Goal: Task Accomplishment & Management: Manage account settings

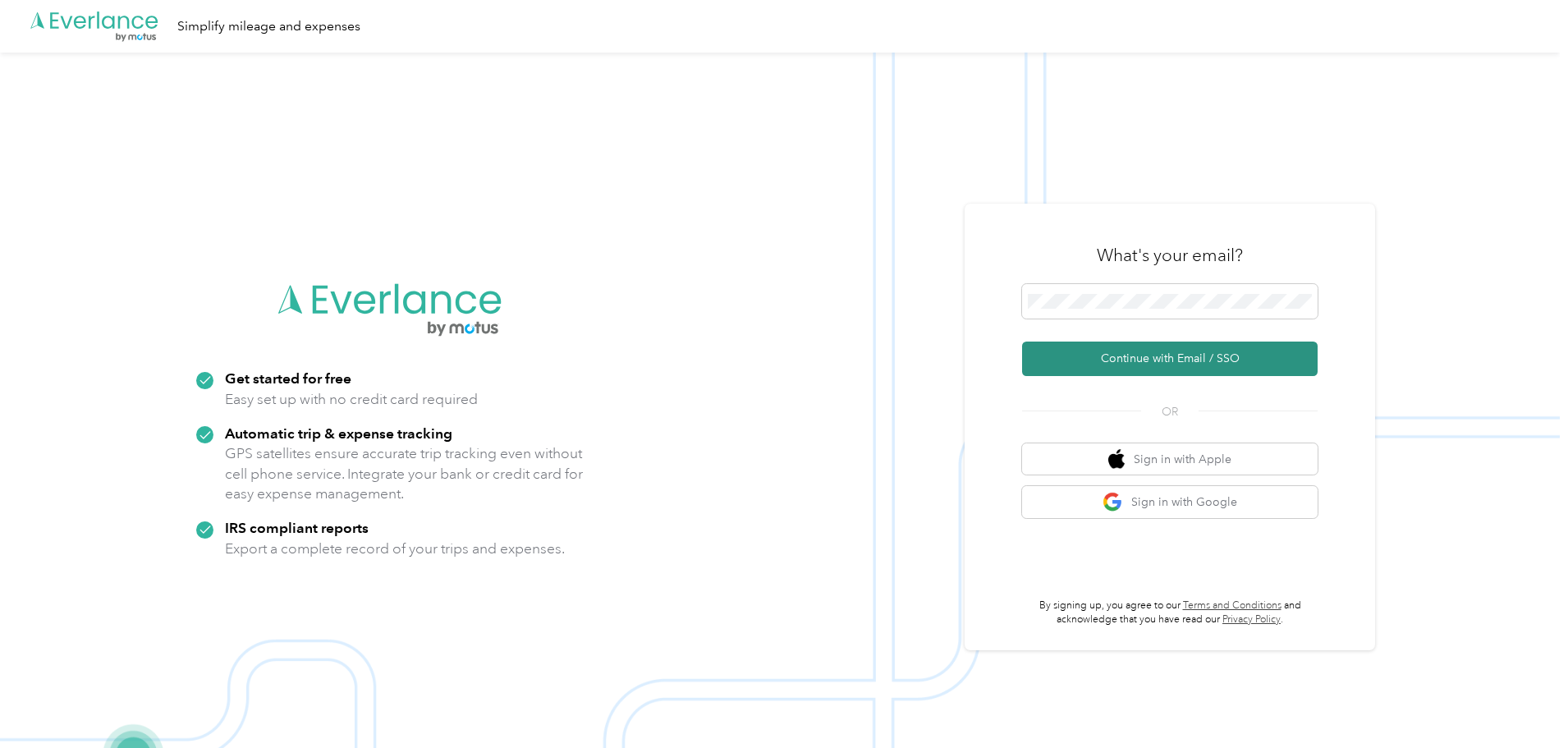
click at [1091, 357] on button "Continue with Email / SSO" at bounding box center [1170, 359] width 296 height 34
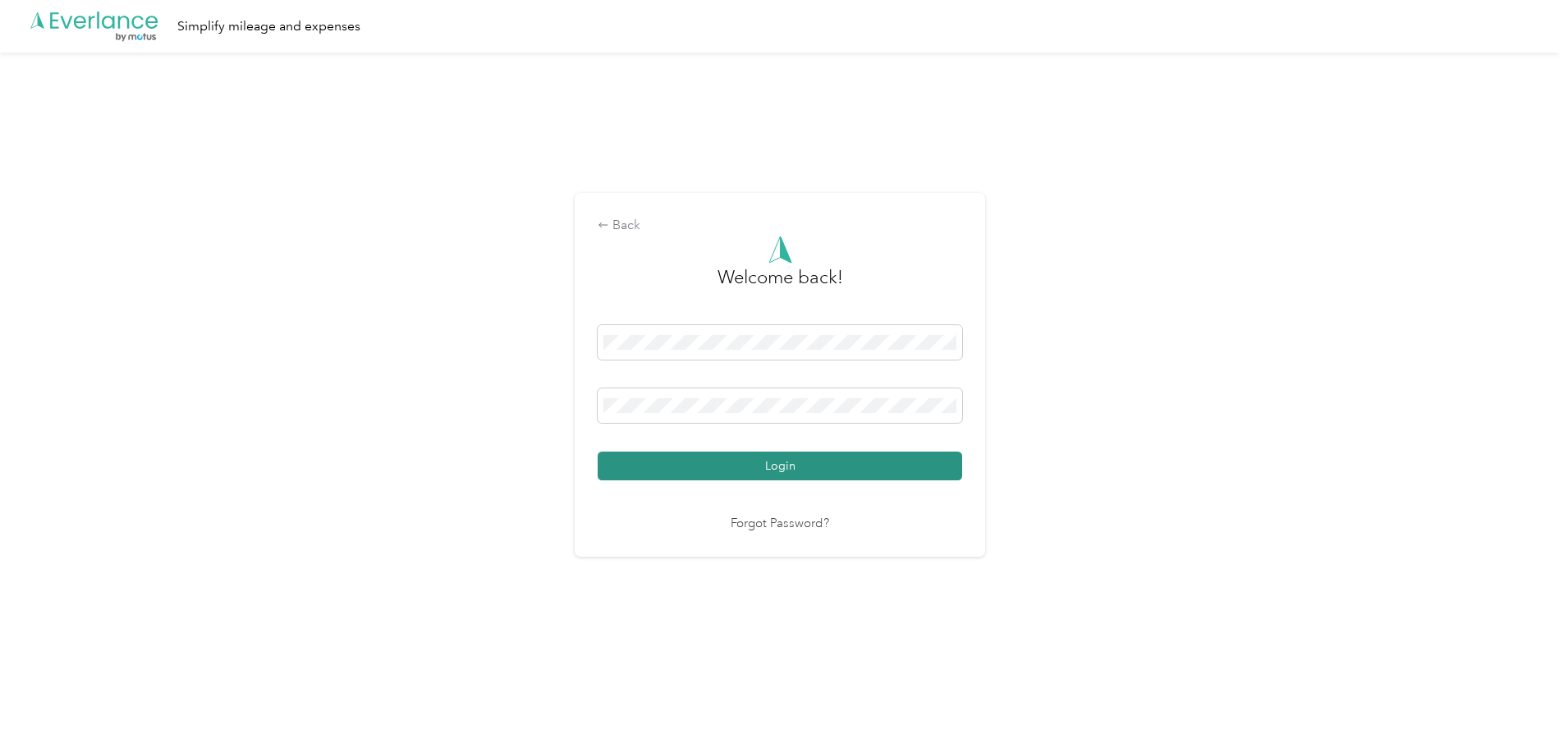
click at [711, 460] on button "Login" at bounding box center [779, 467] width 364 height 29
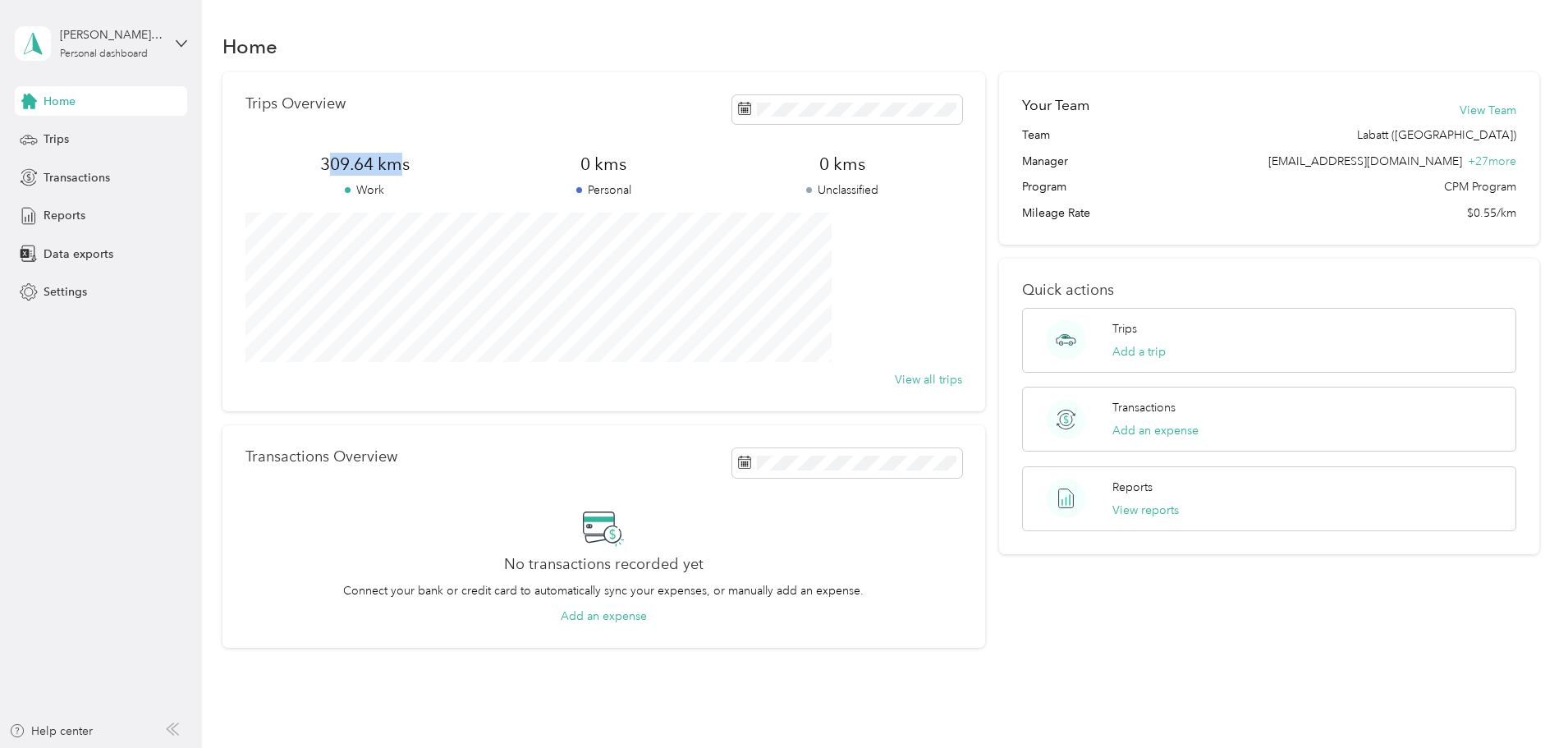
drag, startPoint x: 418, startPoint y: 165, endPoint x: 494, endPoint y: 157, distance: 76.4
click at [484, 157] on span "309.64 kms" at bounding box center [365, 164] width 239 height 23
click at [484, 156] on span "309.64 kms" at bounding box center [365, 164] width 239 height 23
drag, startPoint x: 500, startPoint y: 162, endPoint x: 402, endPoint y: 165, distance: 98.0
click at [402, 165] on span "309.64 kms" at bounding box center [365, 164] width 239 height 23
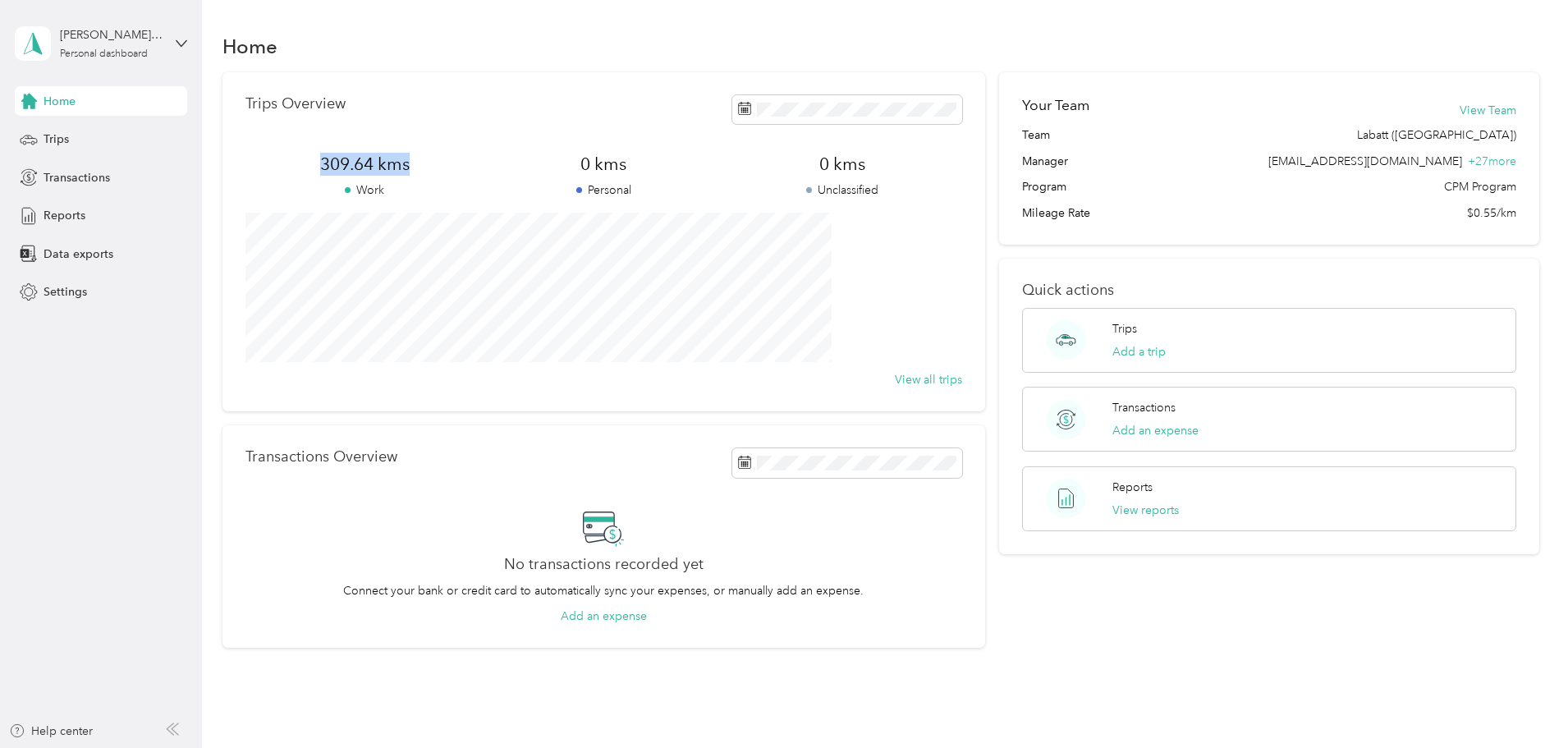
click at [366, 173] on span "309.64 kms" at bounding box center [365, 164] width 239 height 23
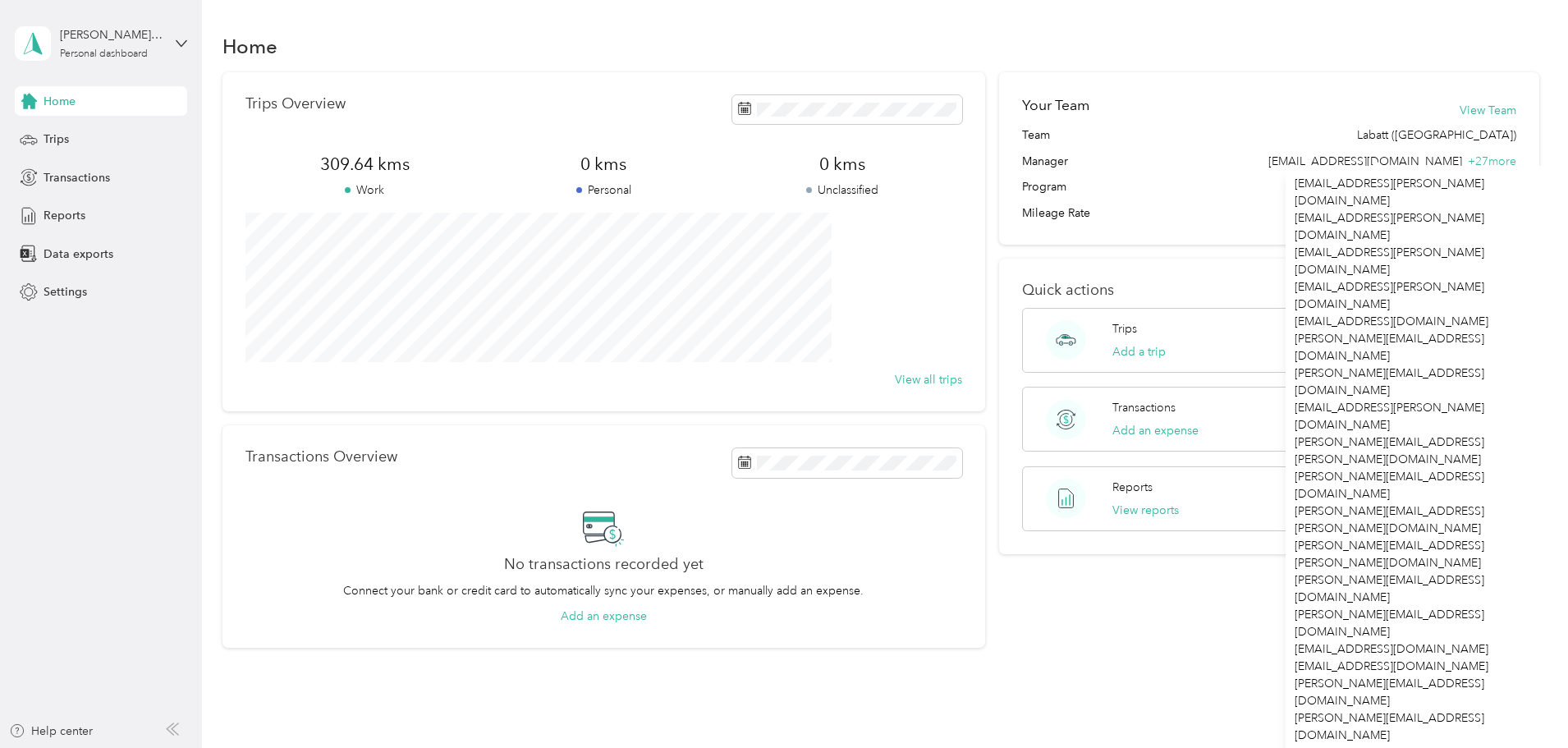
click at [1484, 121] on div "Trips Overview 309.64 kms Work 0 kms Personal 0 kms Unclassified View all trips…" at bounding box center [881, 361] width 1317 height 577
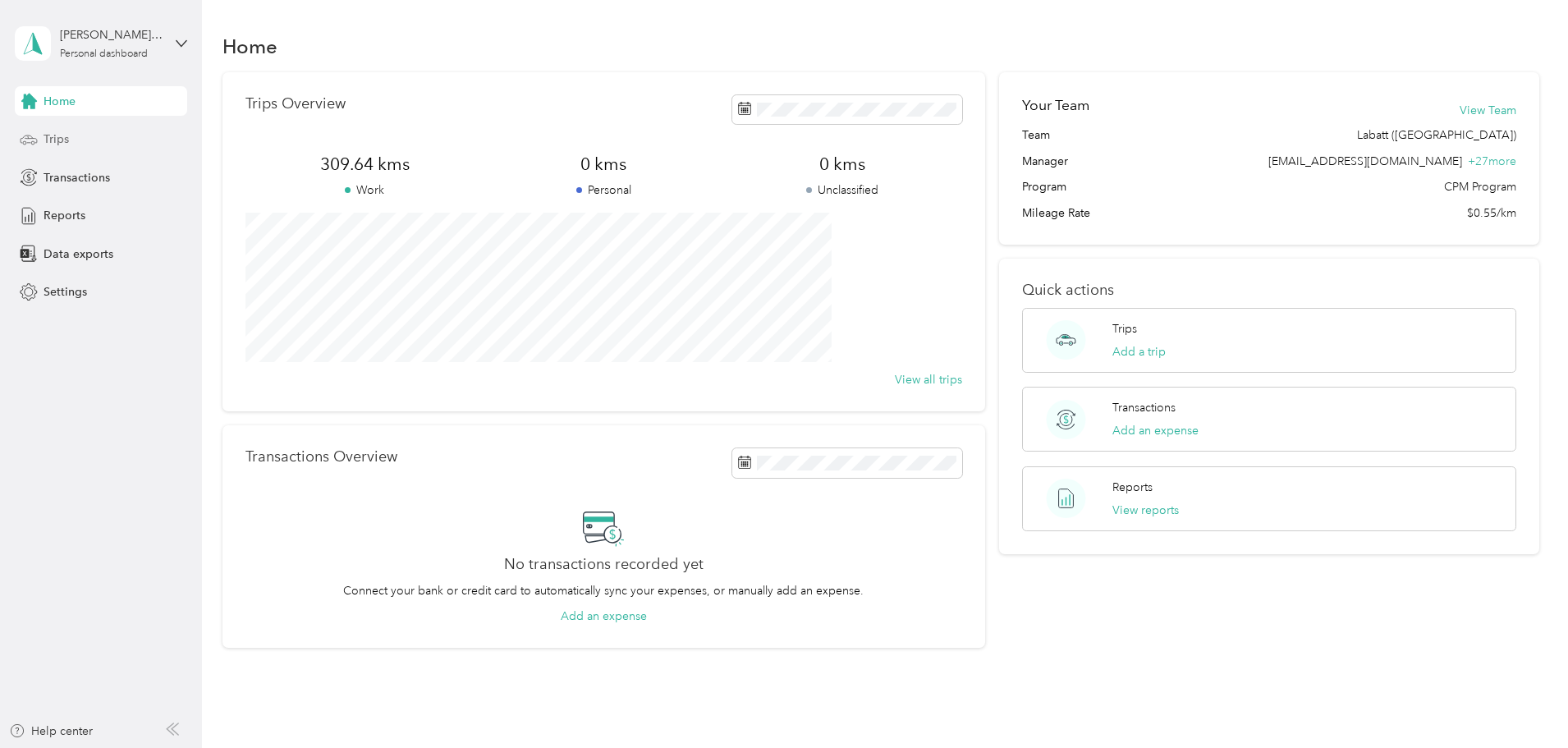
click at [107, 146] on div "Trips" at bounding box center [101, 139] width 172 height 30
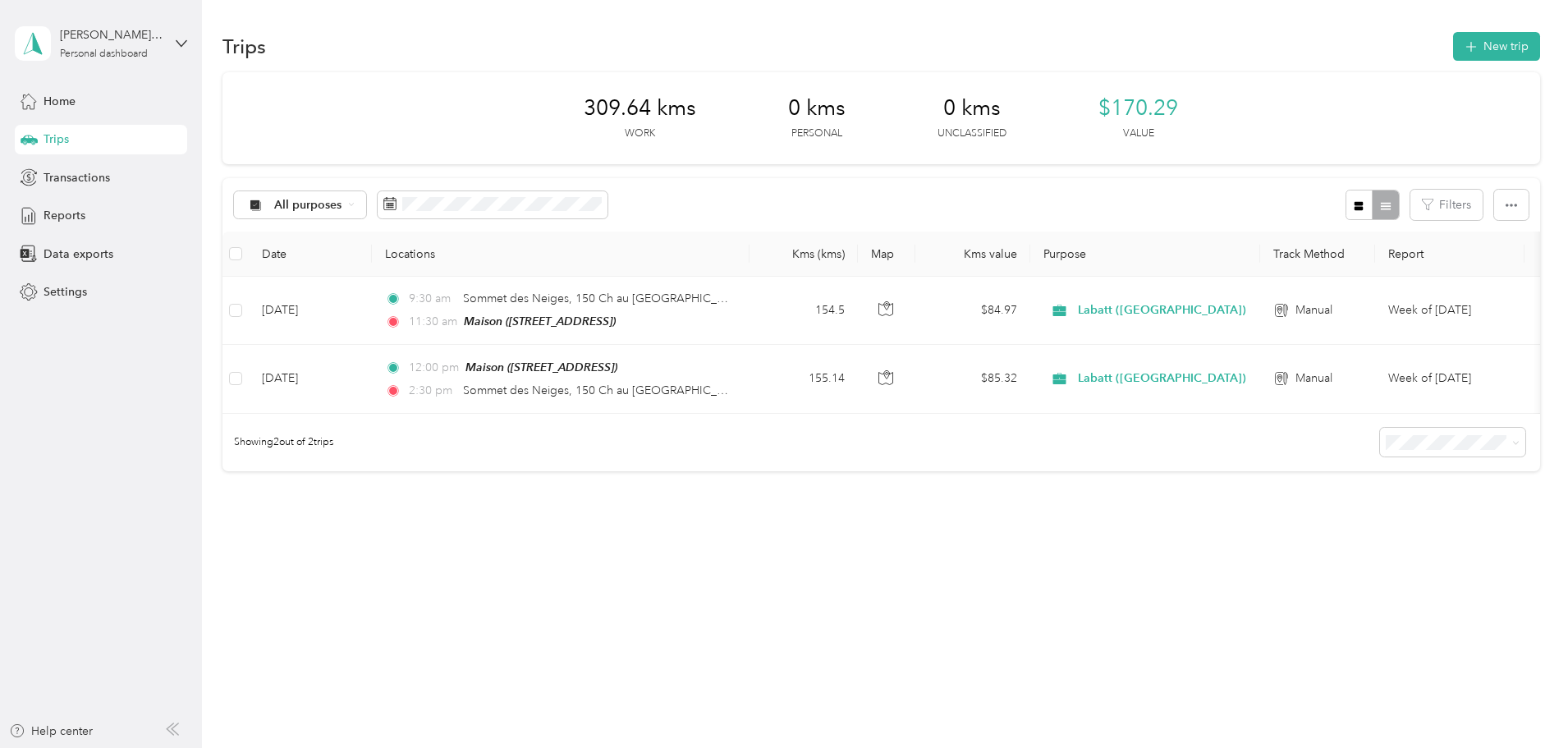
click at [651, 567] on div "Trips New trip 309.64 kms Work 0 kms Personal 0 kms Unclassified $170.29 Value …" at bounding box center [881, 309] width 1357 height 618
click at [783, 591] on div "Trips New trip 309.64 kms Work 0 kms Personal 0 kms Unclassified $170.29 Value …" at bounding box center [881, 309] width 1357 height 618
click at [639, 496] on div "309.64 kms Work 0 kms Personal 0 kms Unclassified $170.29 Value All purposes Fi…" at bounding box center [881, 300] width 1317 height 456
click at [1453, 36] on button "New trip" at bounding box center [1496, 47] width 87 height 29
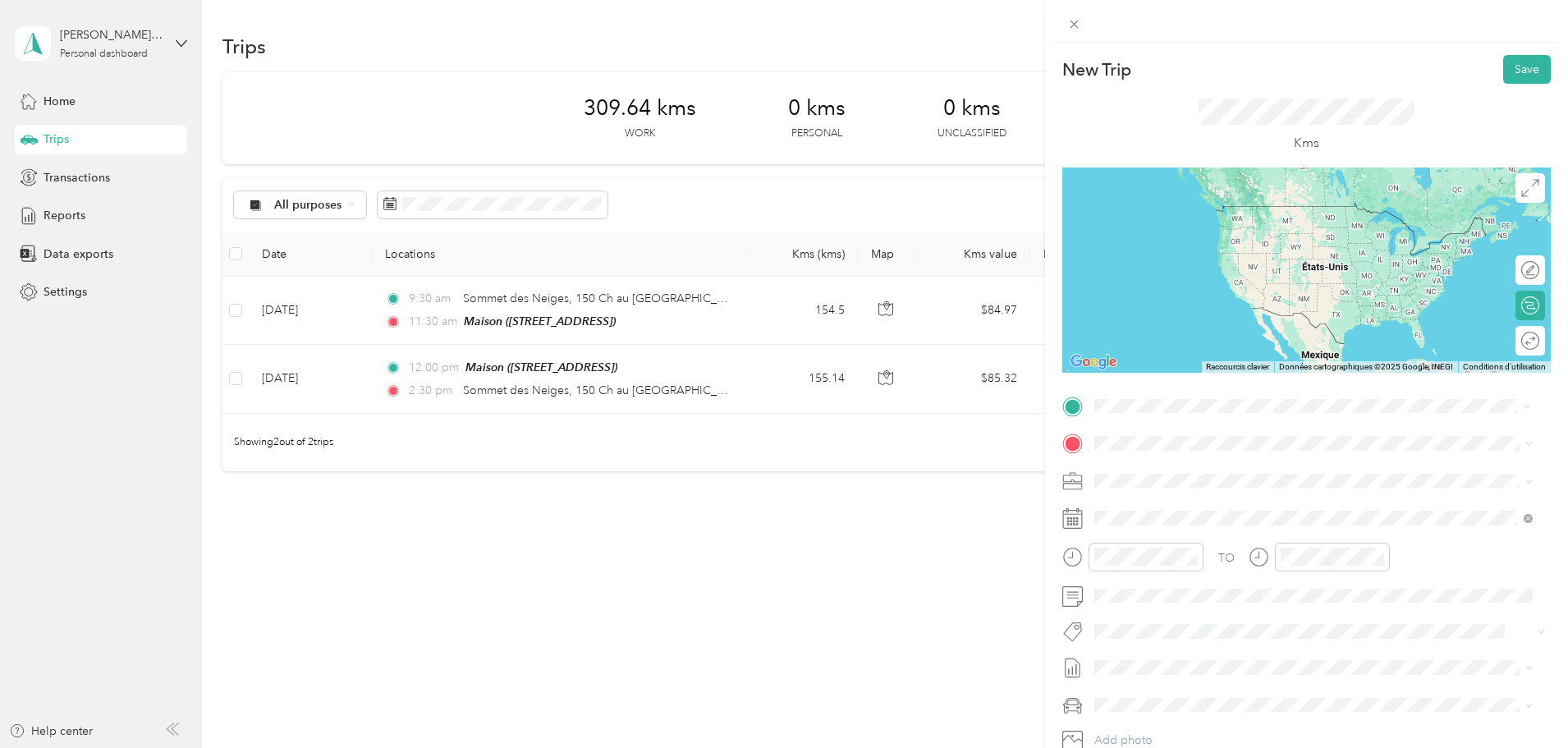
click at [1229, 486] on span "[STREET_ADDRESS]" at bounding box center [1177, 490] width 104 height 14
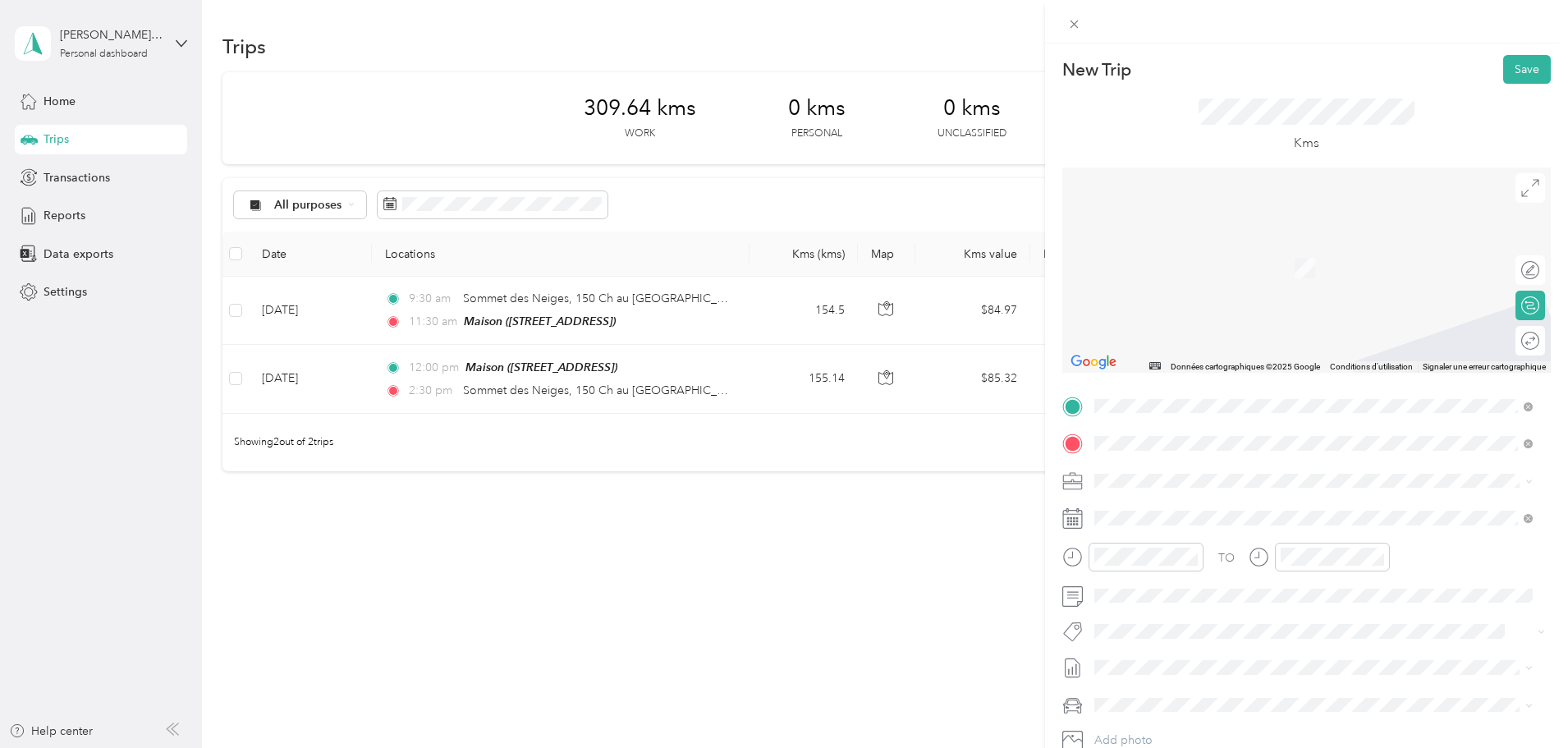
click at [1160, 500] on span "[STREET_ADDRESS]" at bounding box center [1177, 502] width 104 height 14
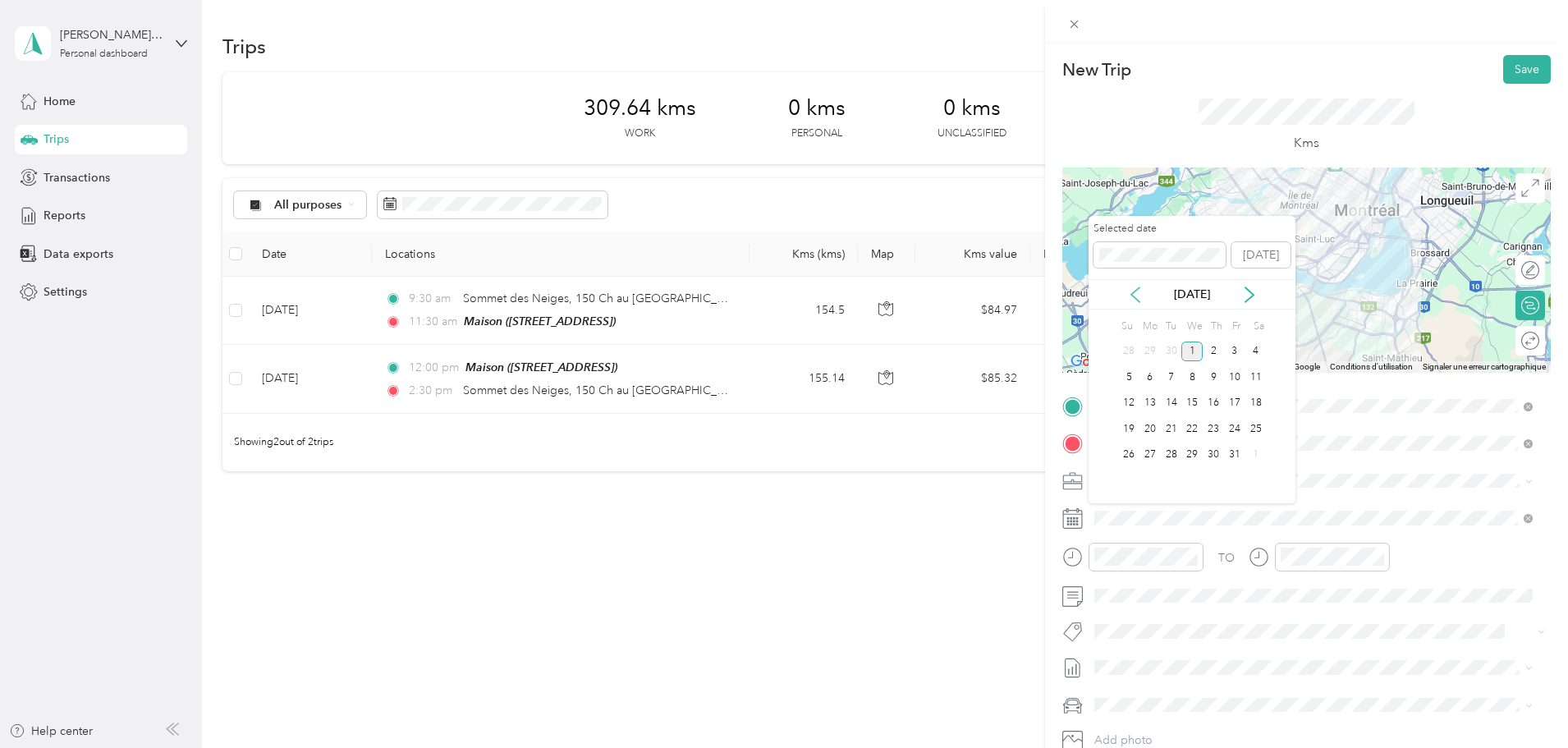
click at [1131, 295] on icon at bounding box center [1135, 294] width 16 height 16
click at [1212, 385] on div "12" at bounding box center [1213, 377] width 21 height 20
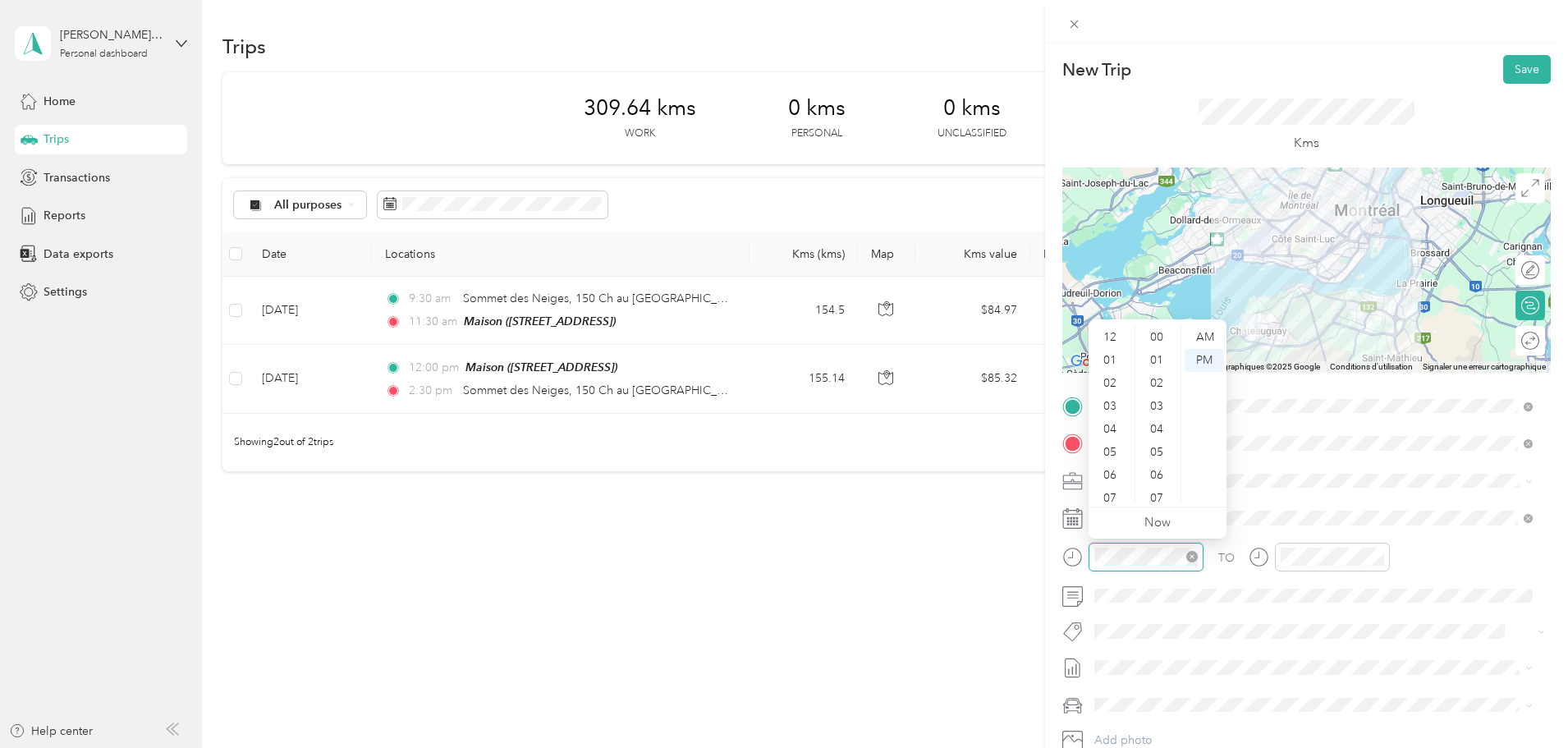
scroll to position [99, 0]
click at [1218, 339] on div "AM" at bounding box center [1204, 337] width 39 height 23
click at [1111, 423] on div "08" at bounding box center [1112, 422] width 39 height 23
click at [1165, 336] on div "00" at bounding box center [1158, 337] width 39 height 23
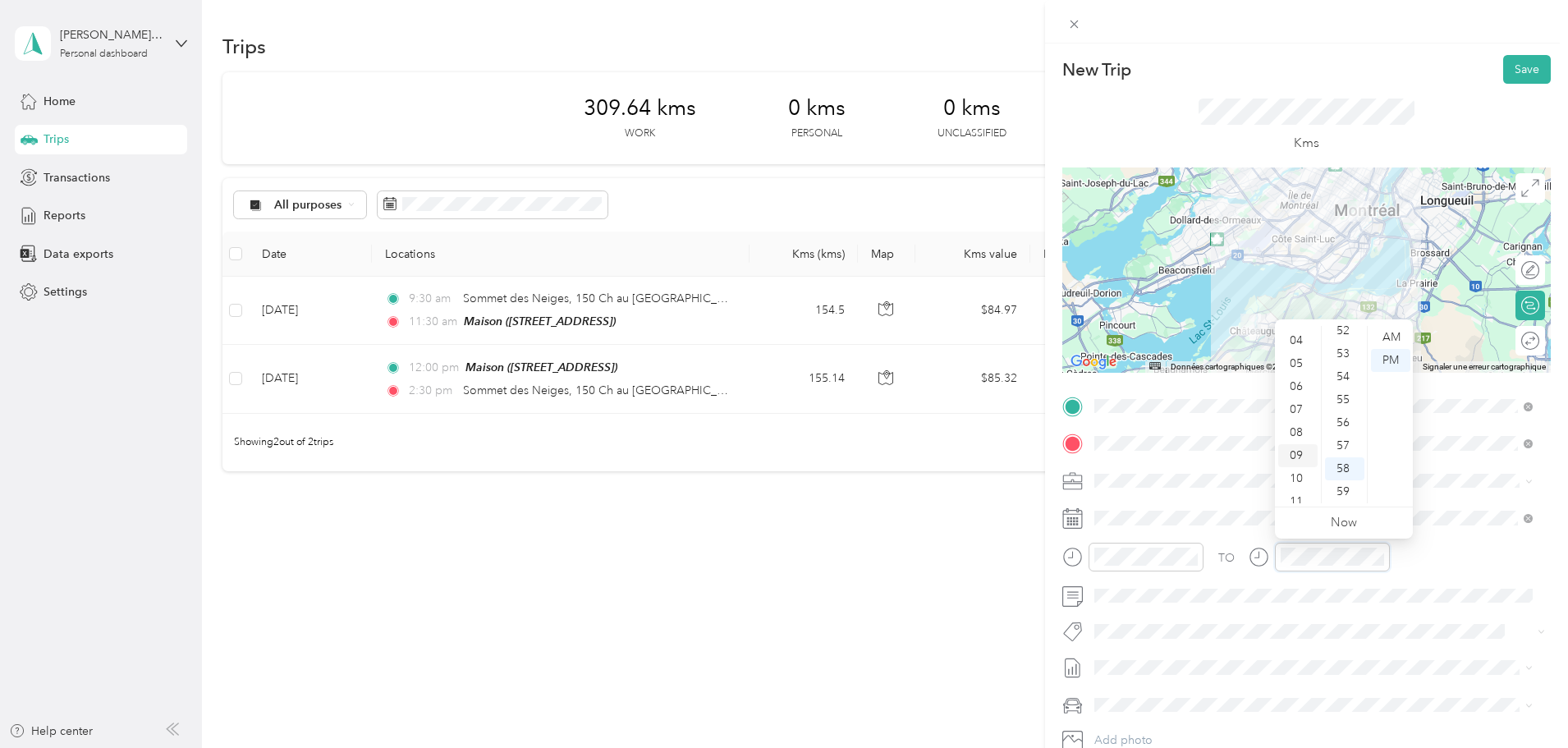
scroll to position [99, 0]
click at [1297, 431] on div "08" at bounding box center [1298, 422] width 39 height 23
click at [1348, 466] on div "40" at bounding box center [1345, 465] width 39 height 23
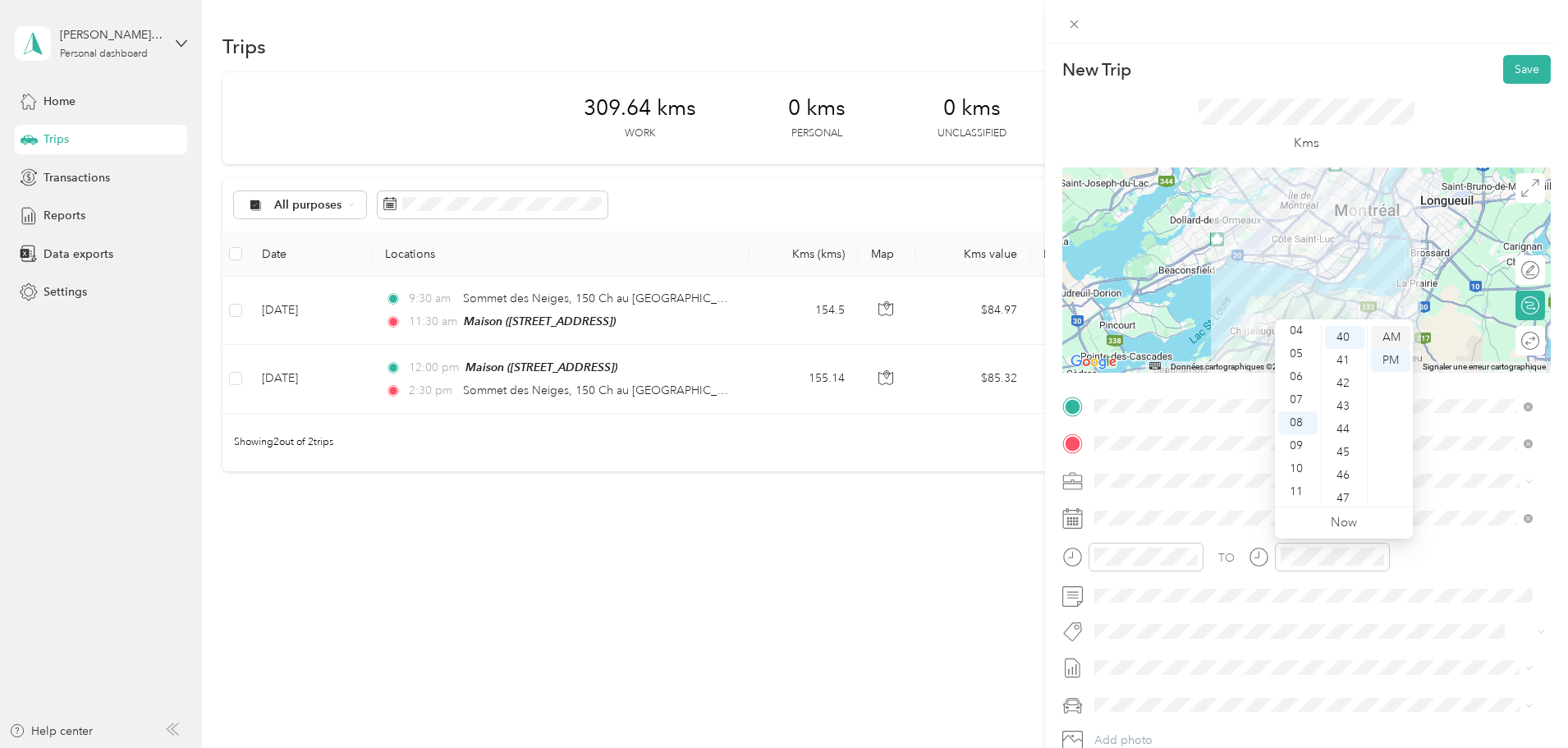
click at [1396, 335] on div "AM" at bounding box center [1391, 337] width 39 height 23
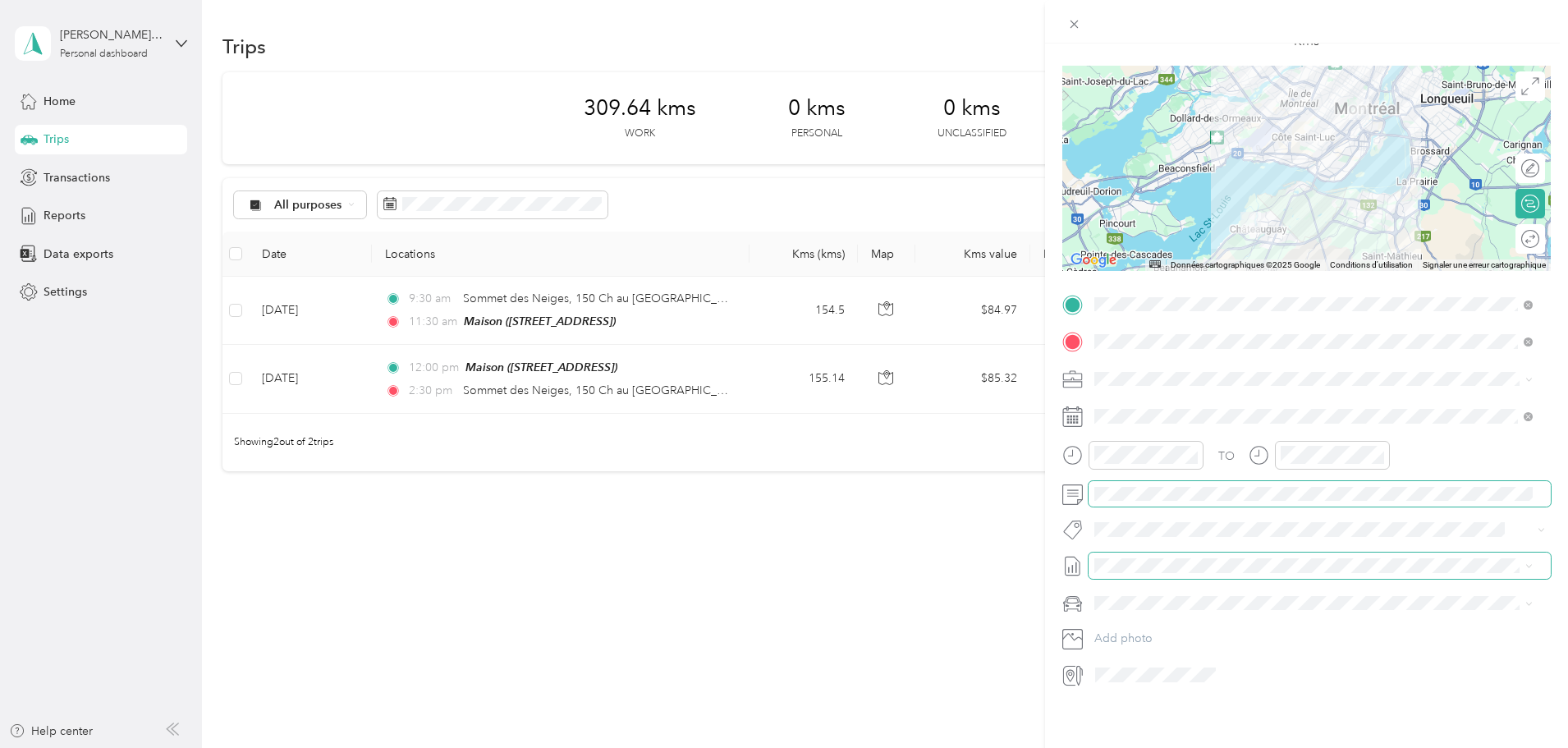
scroll to position [114, 0]
click at [1181, 571] on div "TO Add photo" at bounding box center [1306, 490] width 489 height 397
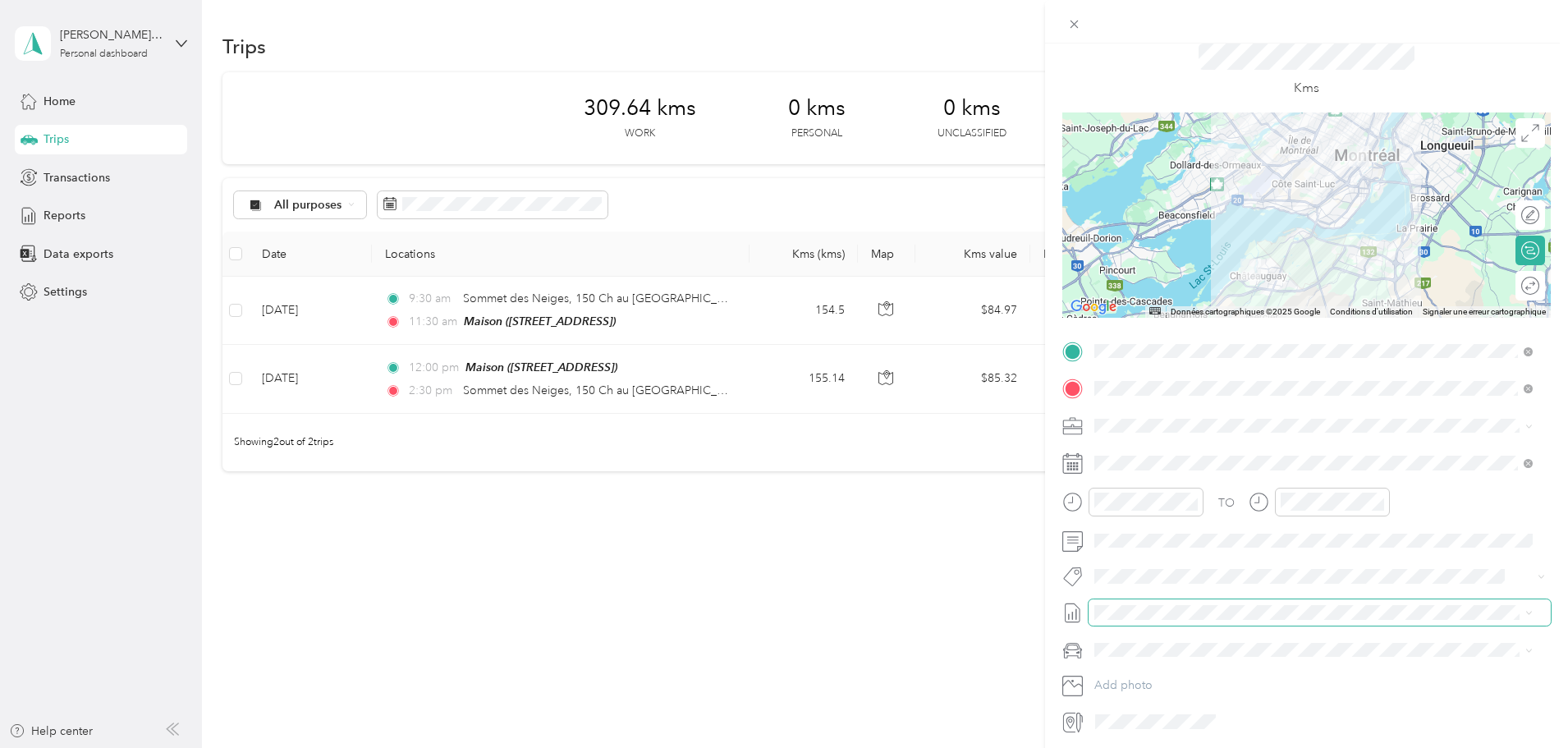
scroll to position [0, 0]
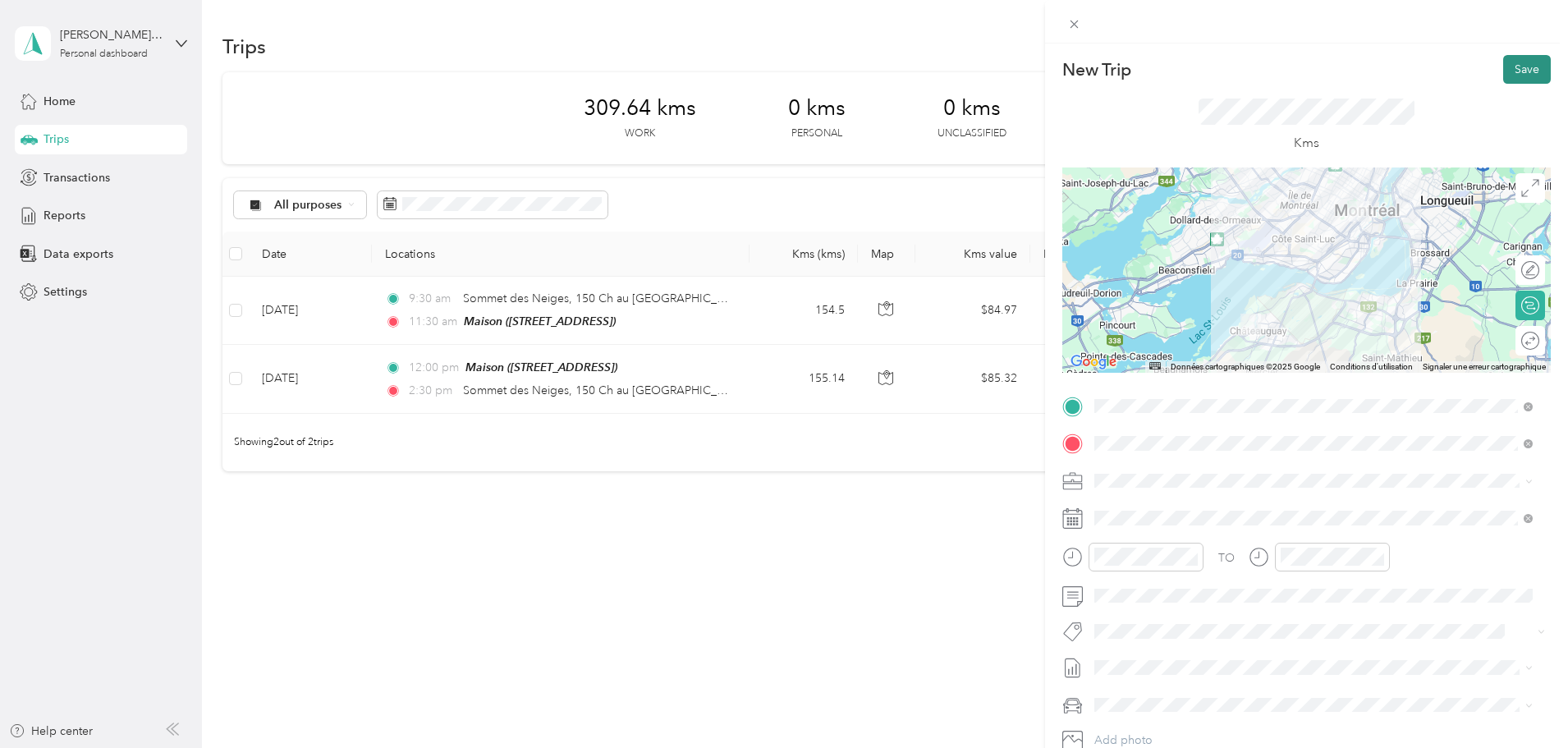
click at [1503, 63] on button "Save" at bounding box center [1527, 70] width 48 height 29
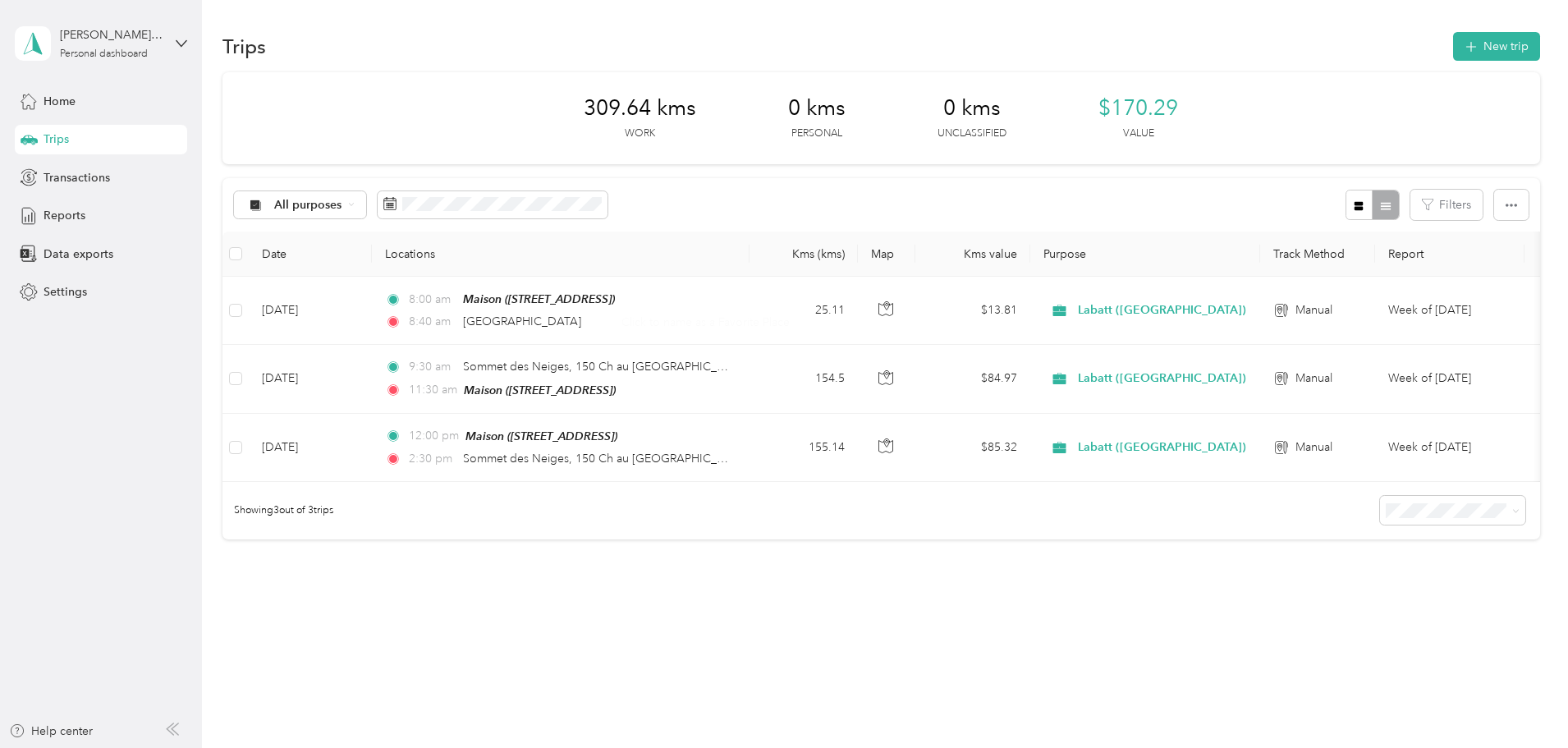
click at [1062, 171] on div "309.64 kms Work 0 kms Personal 0 kms Unclassified $170.29 Value All purposes Fi…" at bounding box center [881, 306] width 1317 height 467
click at [1109, 183] on div "All purposes Filters" at bounding box center [881, 205] width 1317 height 54
click at [1143, 194] on div "All purposes Filters" at bounding box center [881, 205] width 1317 height 54
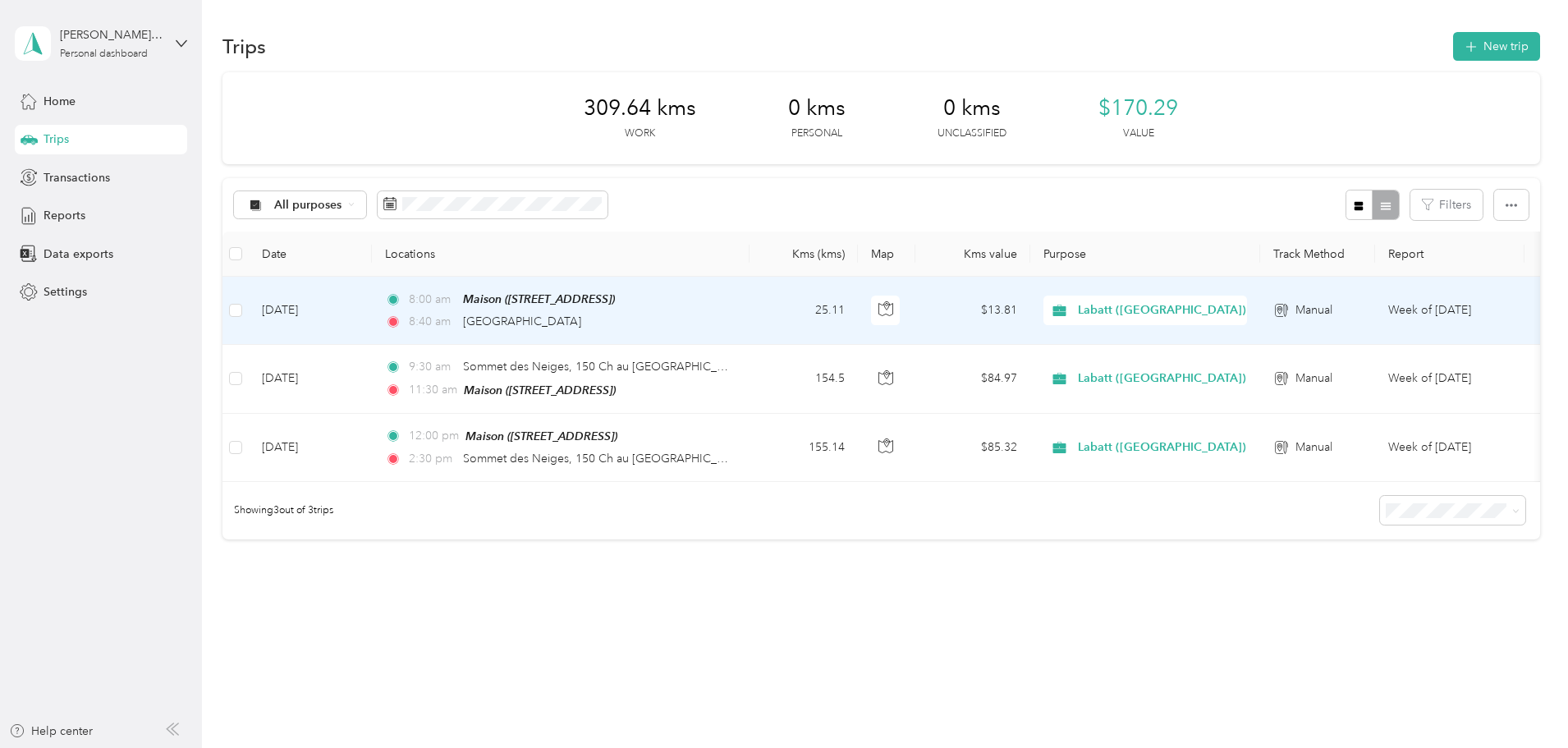
click at [1247, 308] on span "Labatt ([GEOGRAPHIC_DATA])" at bounding box center [1161, 310] width 168 height 18
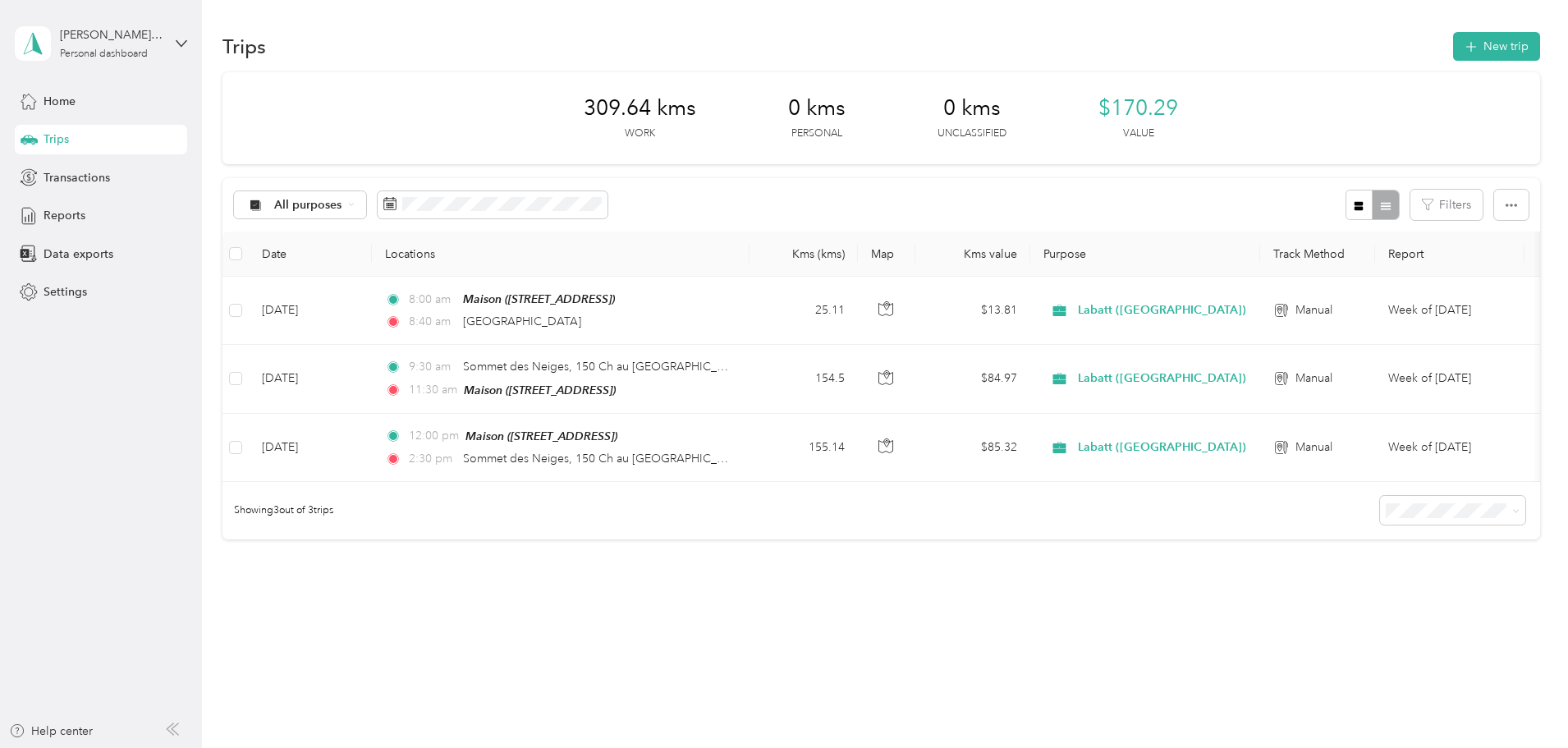
click at [1520, 205] on div "309.64 kms Work 0 kms Personal 0 kms Unclassified $170.29 Value All purposes Fi…" at bounding box center [881, 334] width 1317 height 525
click at [1453, 44] on button "New trip" at bounding box center [1496, 47] width 87 height 29
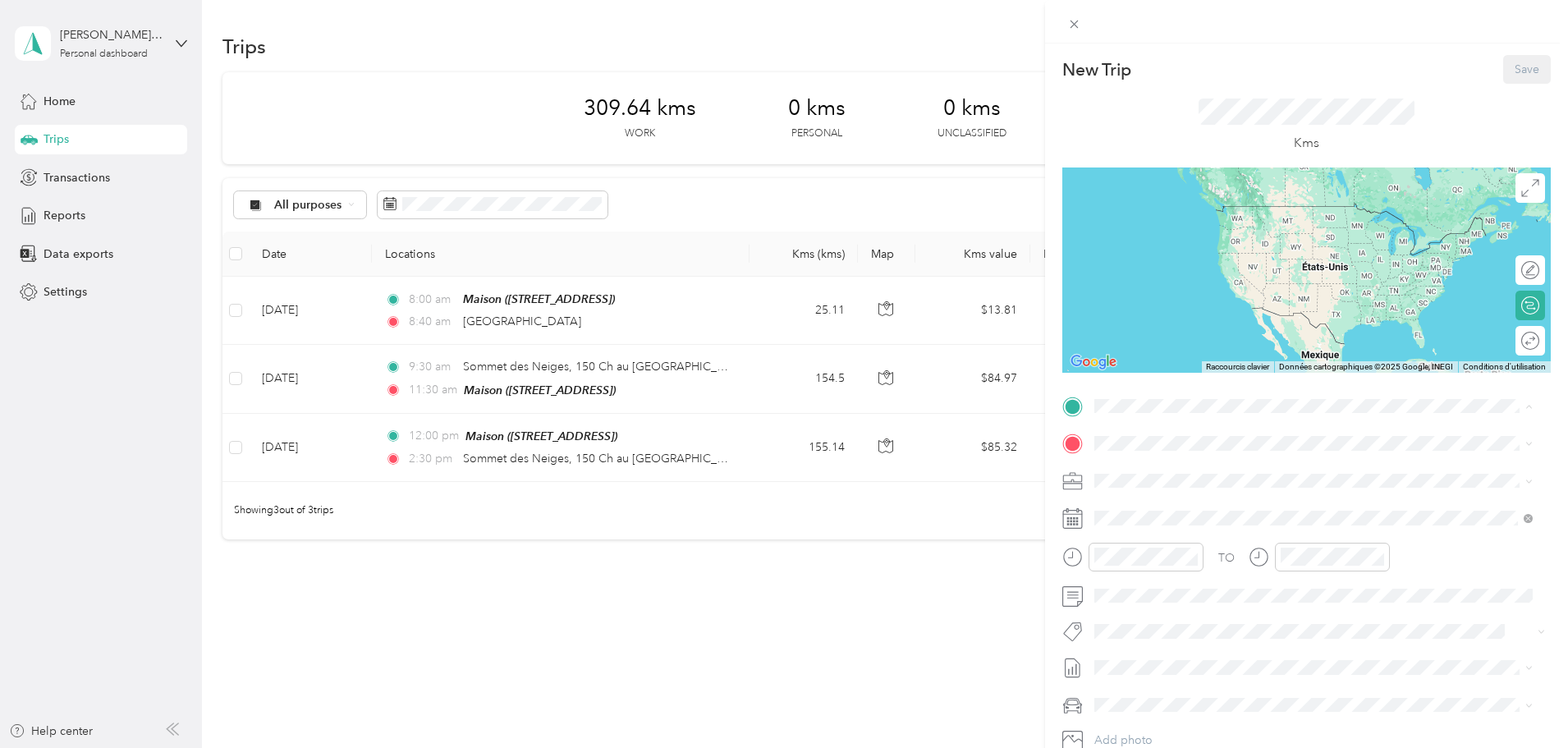
click at [988, 541] on div "New Trip Save This trip cannot be edited because it is either under review, app…" at bounding box center [784, 374] width 1568 height 748
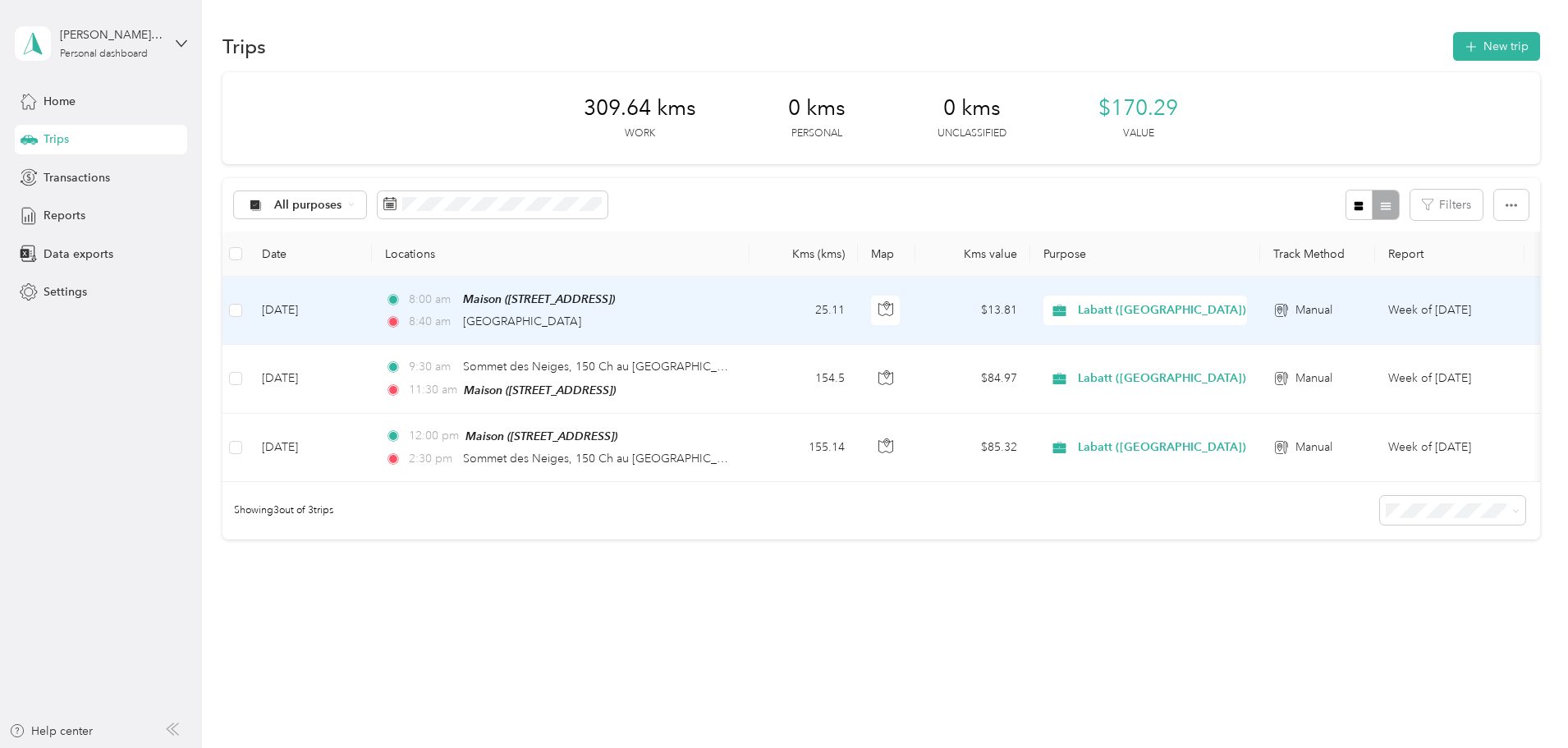
drag, startPoint x: 999, startPoint y: 320, endPoint x: 909, endPoint y: 322, distance: 90.0
click at [1197, 204] on div "Classify Merge Add tags 1 trips selected Cancel" at bounding box center [881, 204] width 1317 height 52
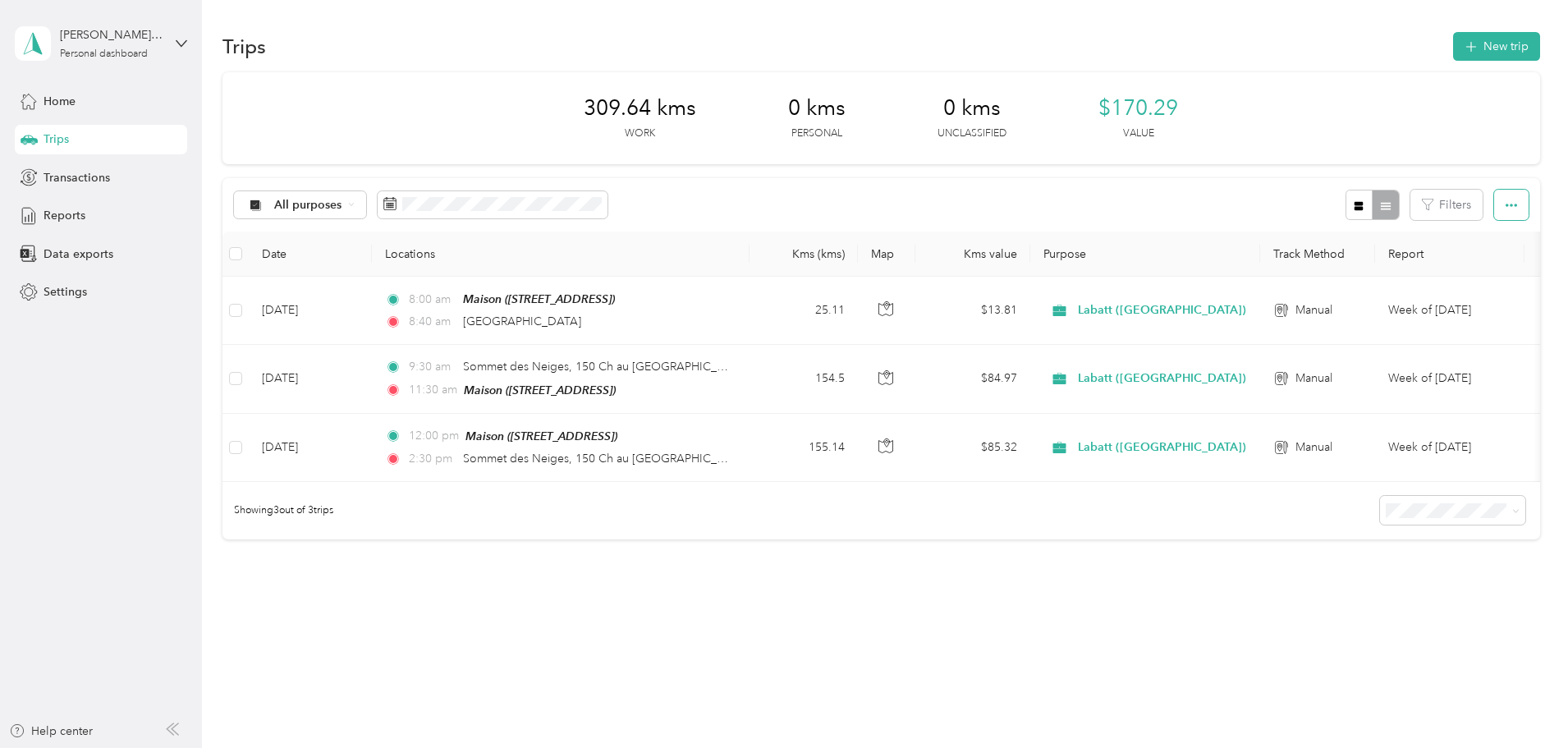
click at [1494, 210] on button "button" at bounding box center [1511, 205] width 34 height 31
click at [1473, 173] on div "309.64 kms Work 0 kms Personal 0 kms Unclassified $170.29 Value All purposes Fi…" at bounding box center [881, 334] width 1317 height 525
click at [865, 597] on div "309.64 kms Work 0 kms Personal 0 kms Unclassified $170.29 Value All purposes Fi…" at bounding box center [881, 334] width 1317 height 525
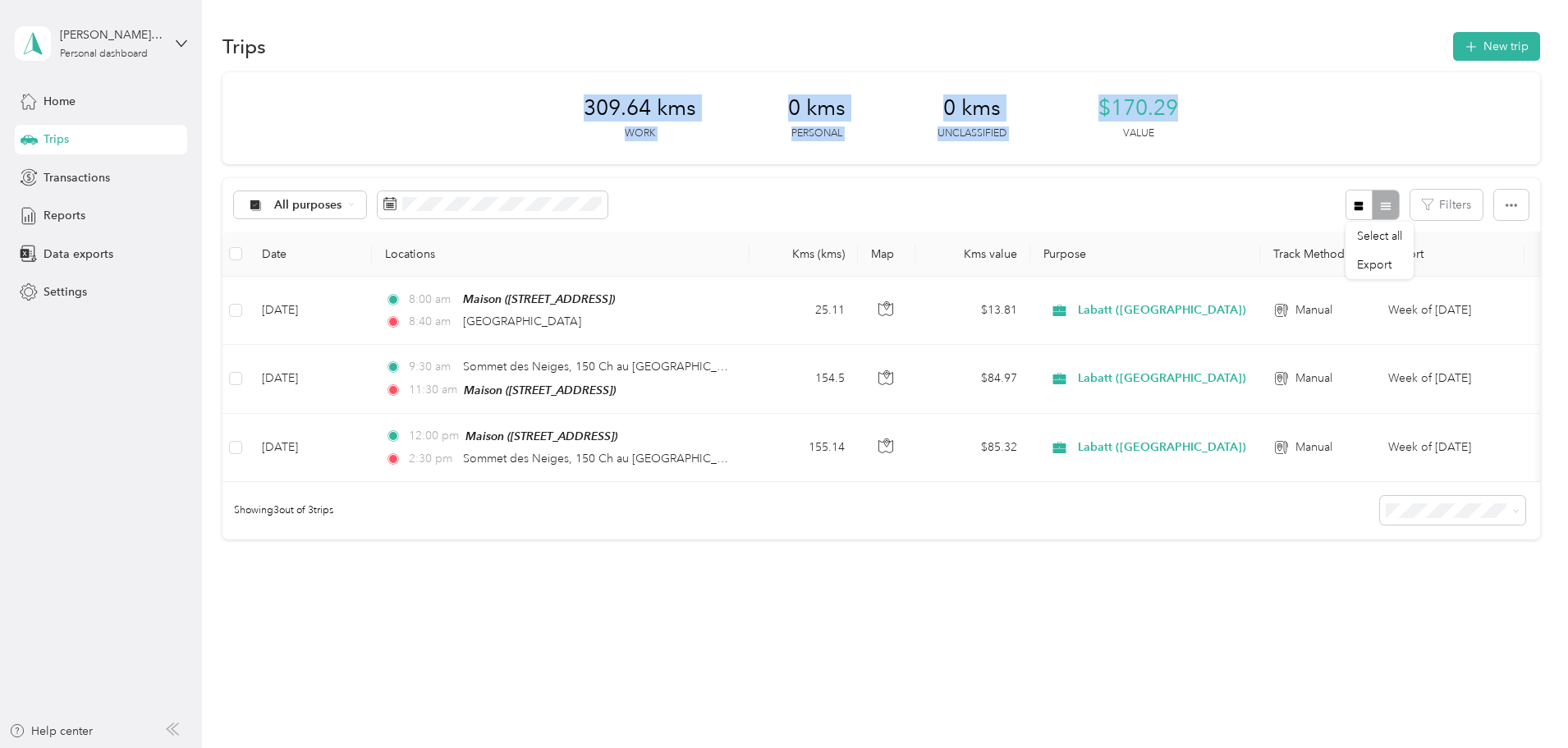
drag, startPoint x: 1183, startPoint y: 129, endPoint x: 539, endPoint y: 96, distance: 644.8
click at [539, 96] on div "309.64 kms Work 0 kms Personal 0 kms Unclassified $170.29 Value" at bounding box center [881, 119] width 1317 height 92
click at [514, 113] on div "309.64 kms Work 0 kms Personal 0 kms Unclassified $170.29 Value" at bounding box center [881, 119] width 1317 height 92
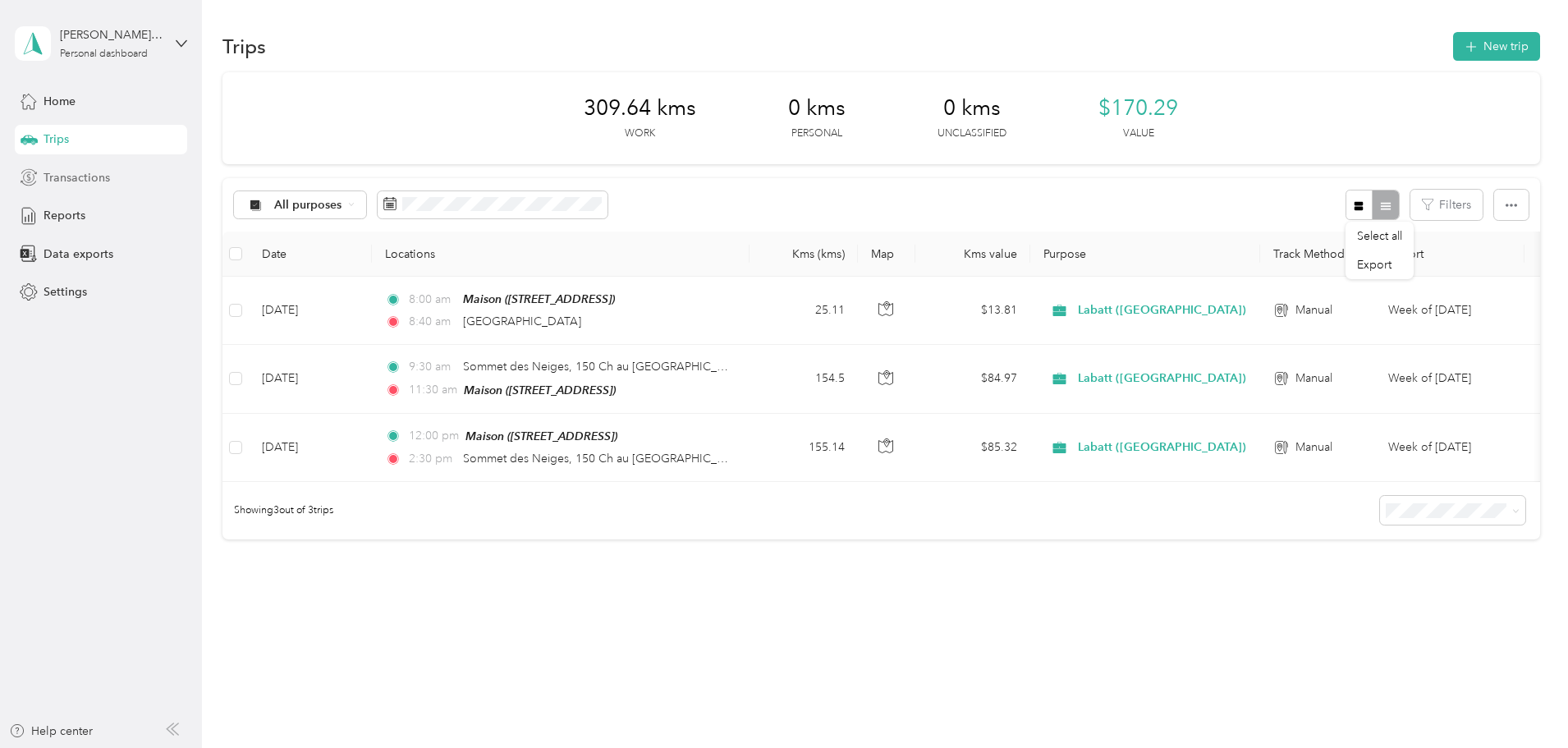
click at [92, 177] on span "Transactions" at bounding box center [77, 177] width 67 height 17
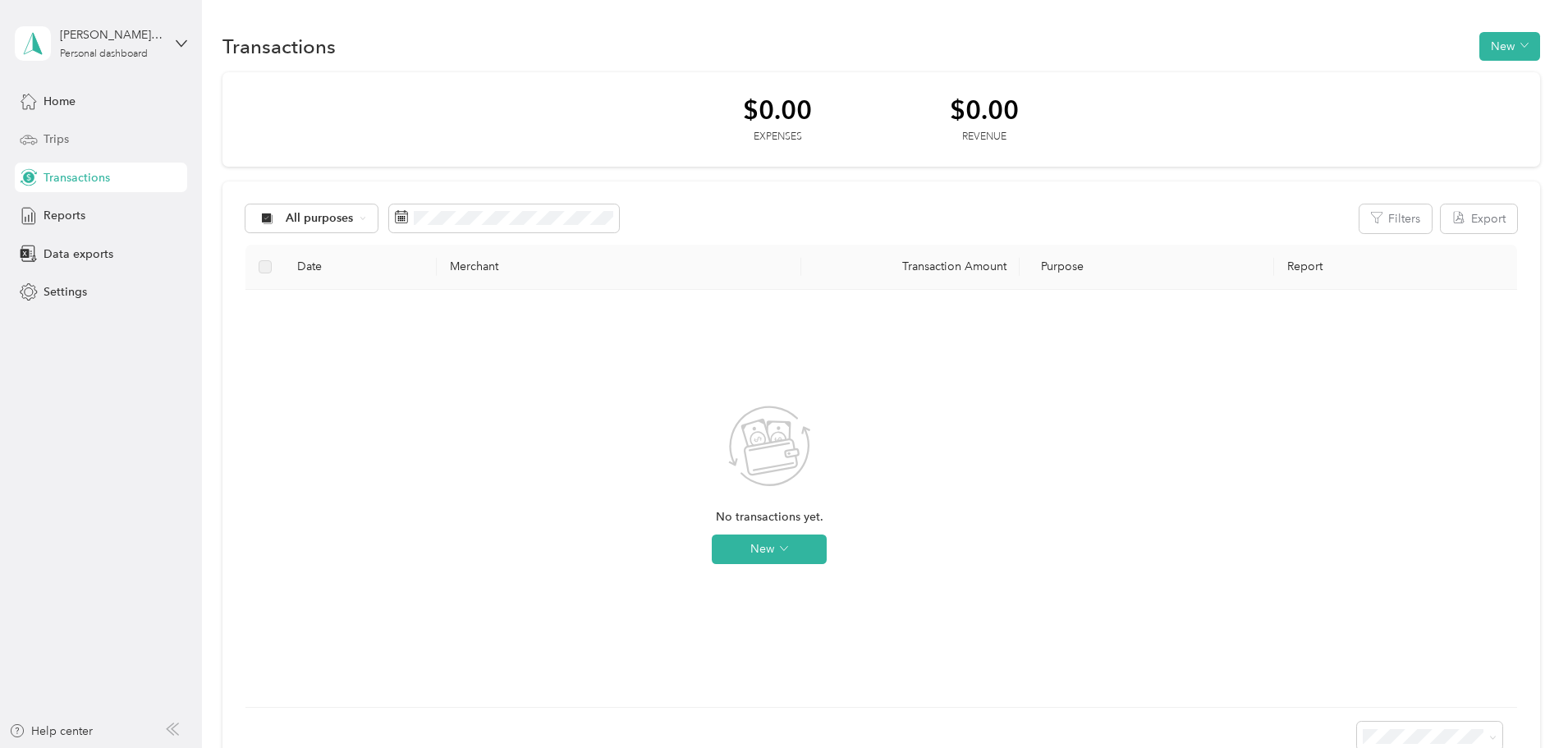
click at [89, 131] on div "Trips" at bounding box center [101, 139] width 172 height 30
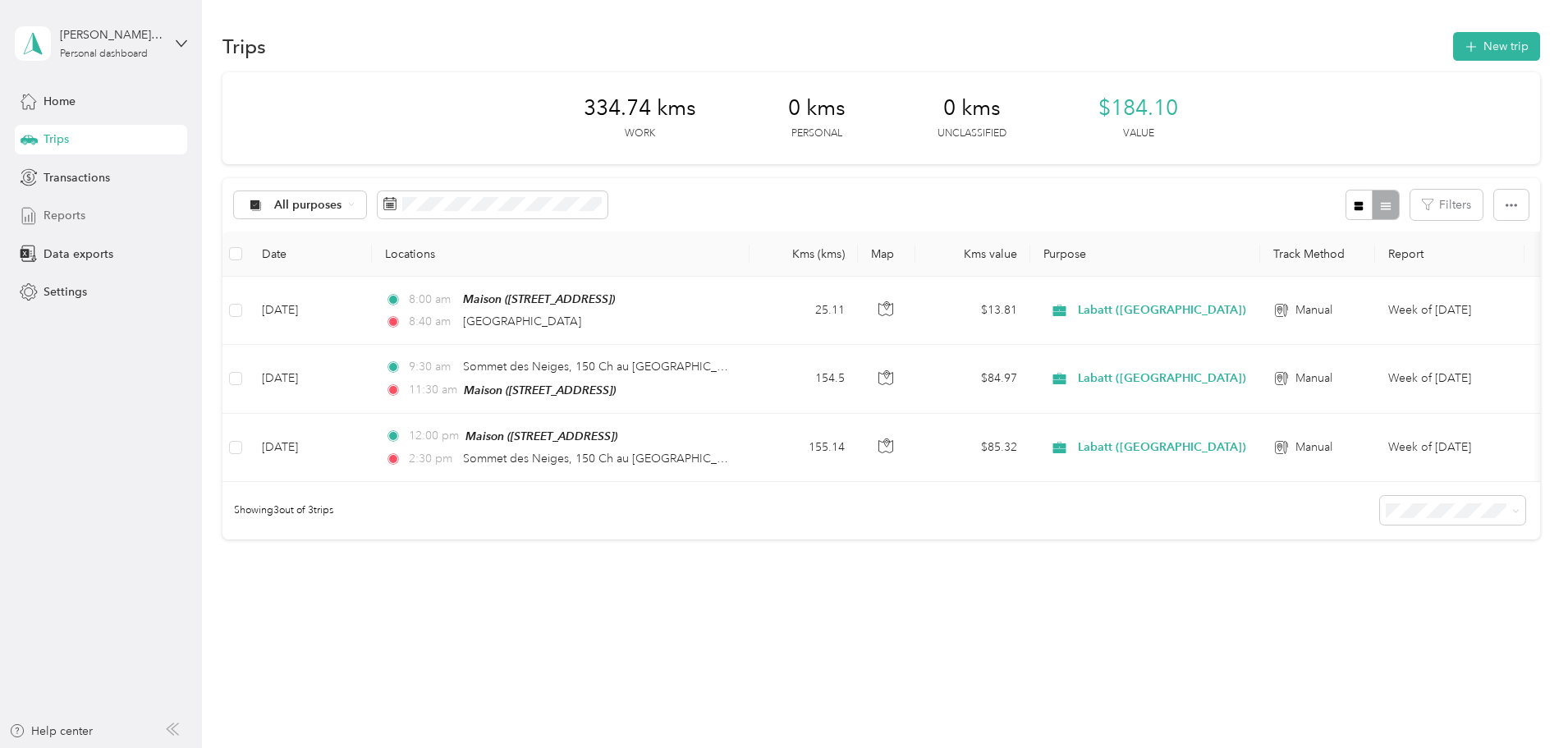
click at [84, 208] on div "Reports" at bounding box center [101, 216] width 172 height 30
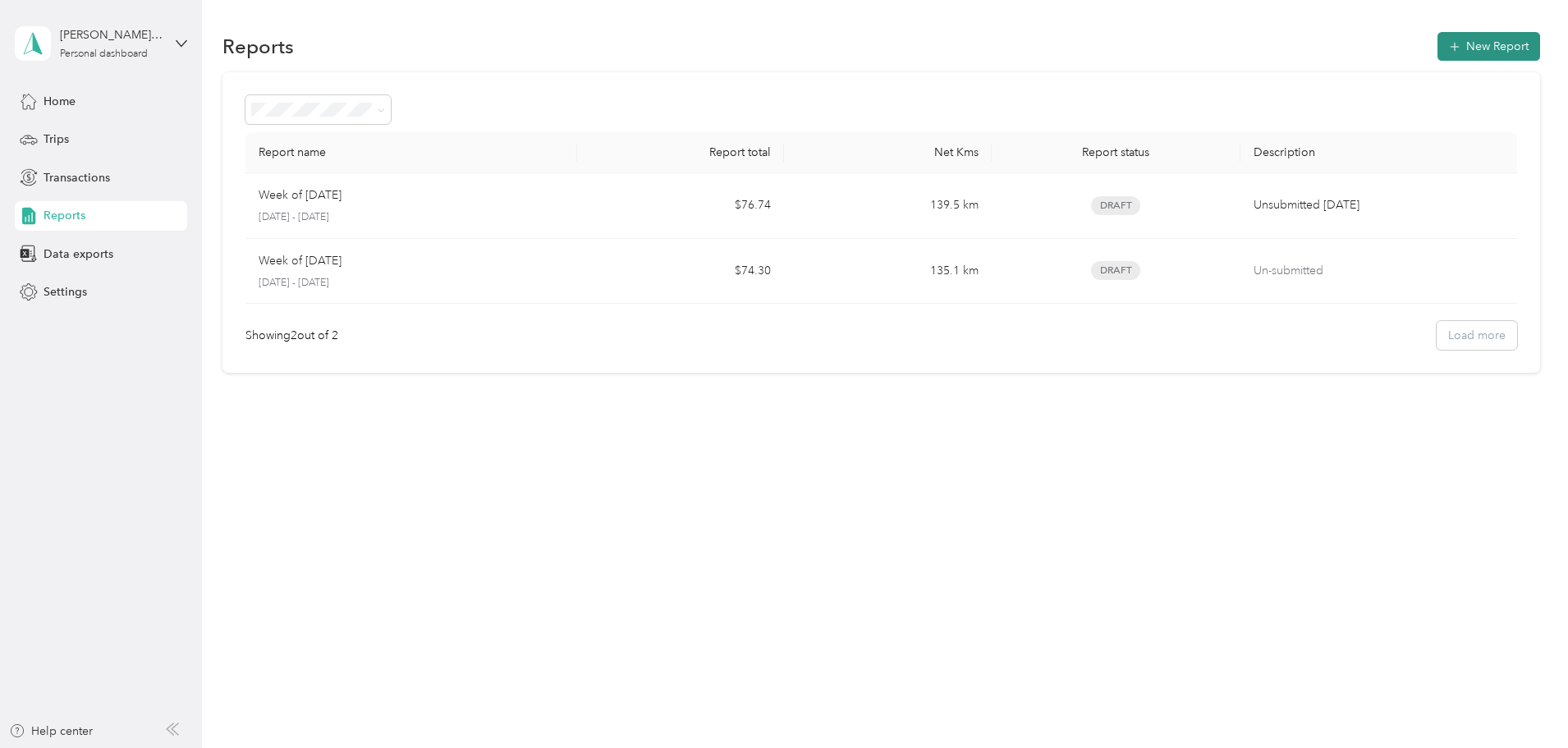
click at [1438, 53] on button "New Report" at bounding box center [1489, 47] width 102 height 29
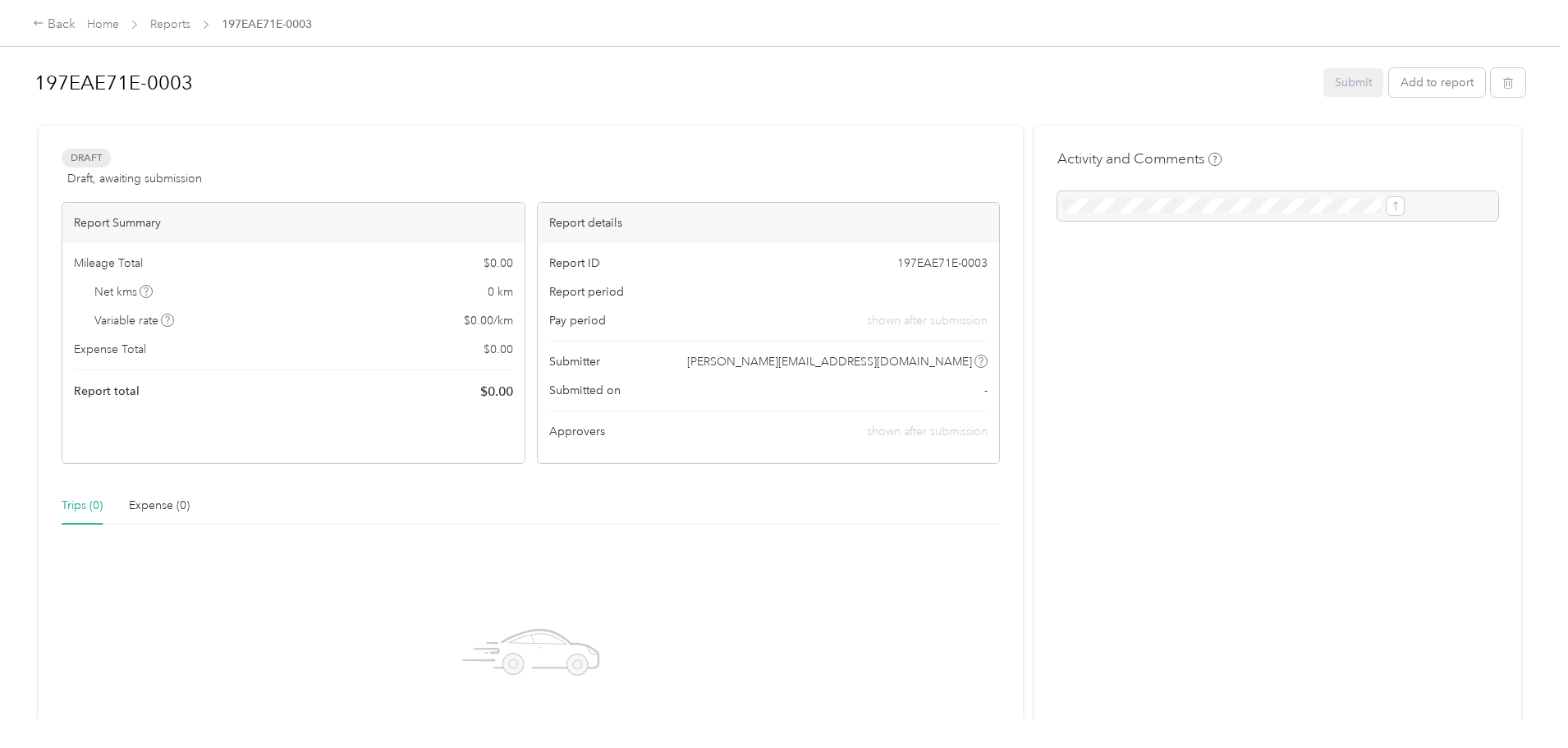
scroll to position [220, 0]
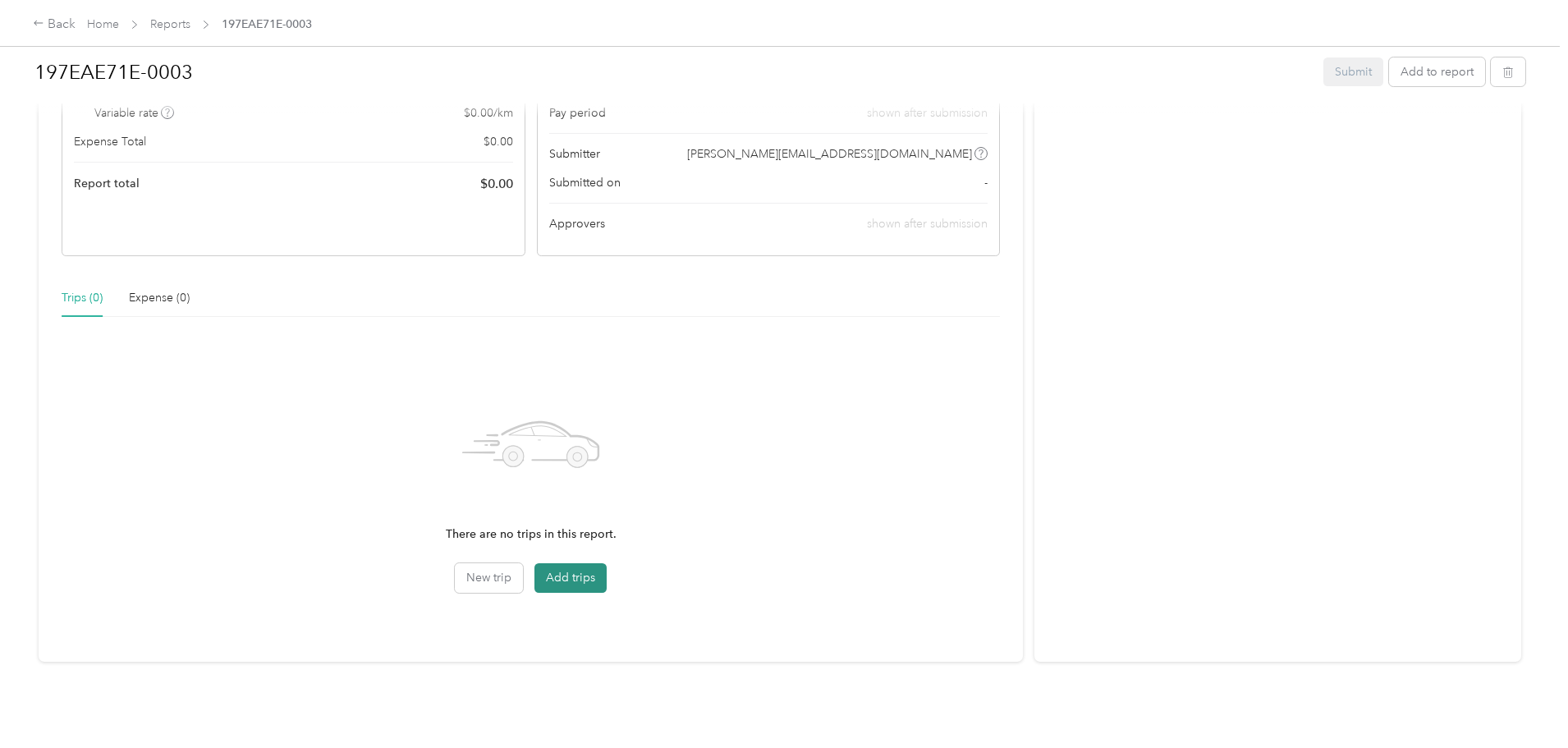
click at [607, 566] on button "Add trips" at bounding box center [570, 577] width 72 height 30
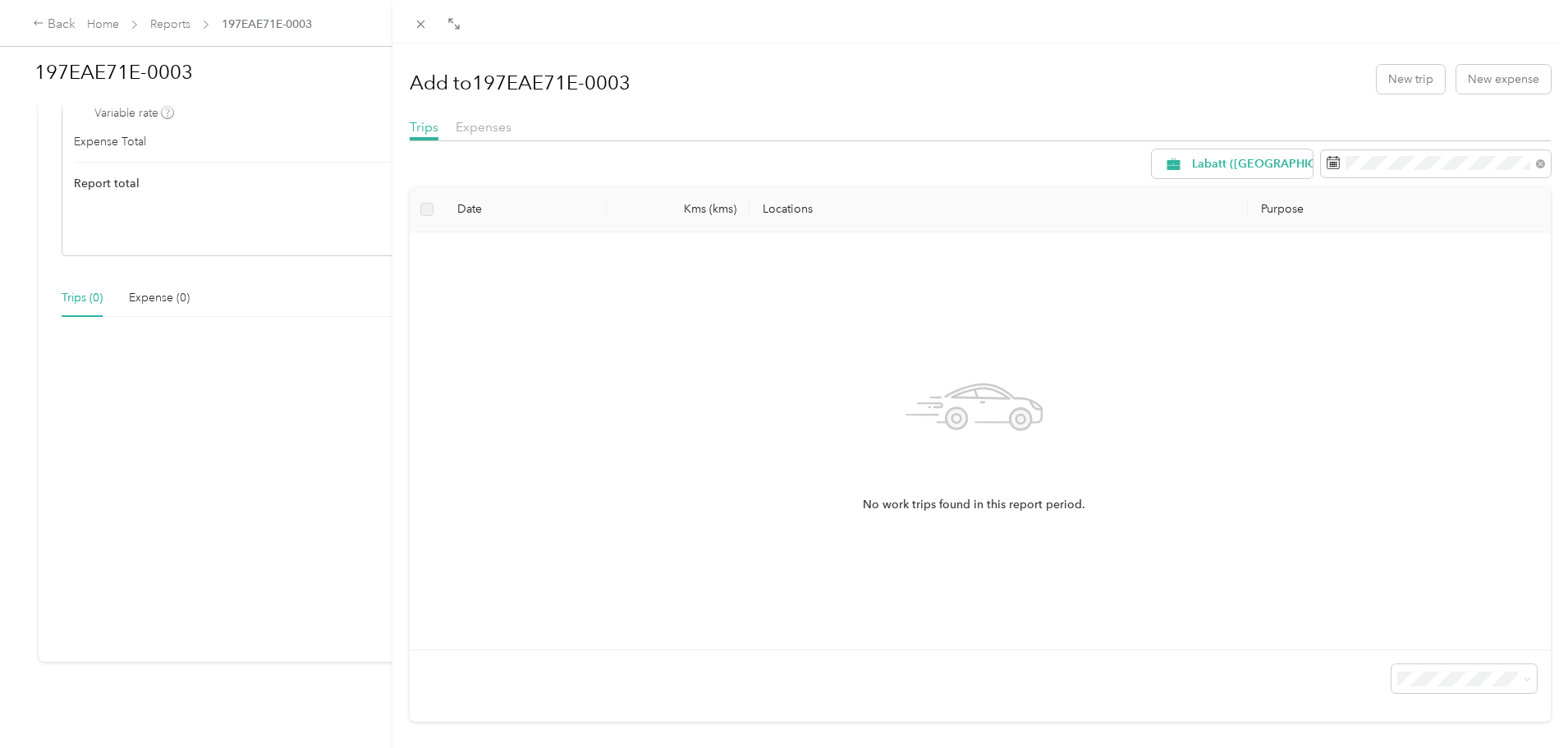
click at [197, 25] on div "Add to 197EAE71E-0003 New trip New expense Trips Expenses Labatt ([GEOGRAPHIC_D…" at bounding box center [784, 374] width 1568 height 748
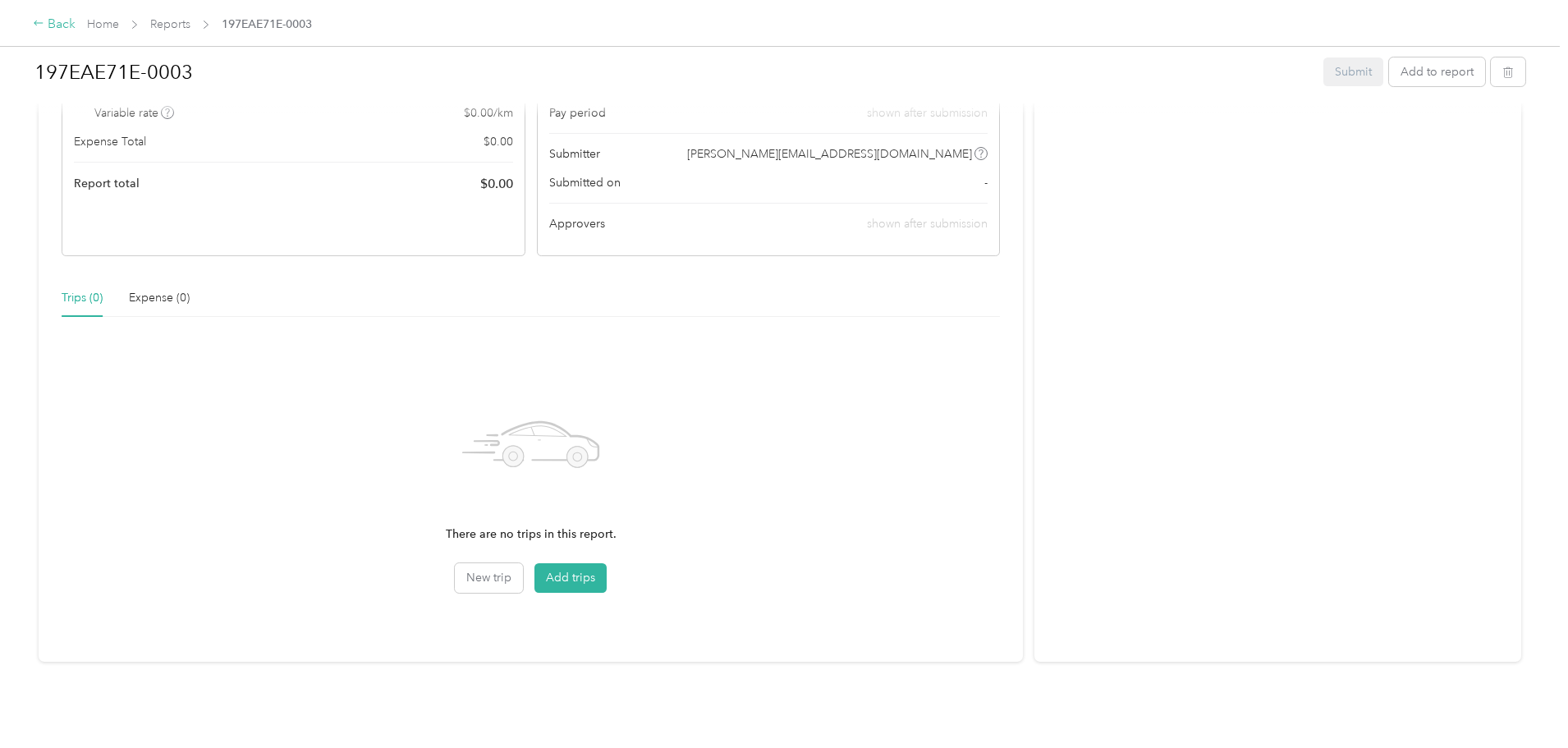
click at [76, 32] on div "Back" at bounding box center [55, 24] width 43 height 20
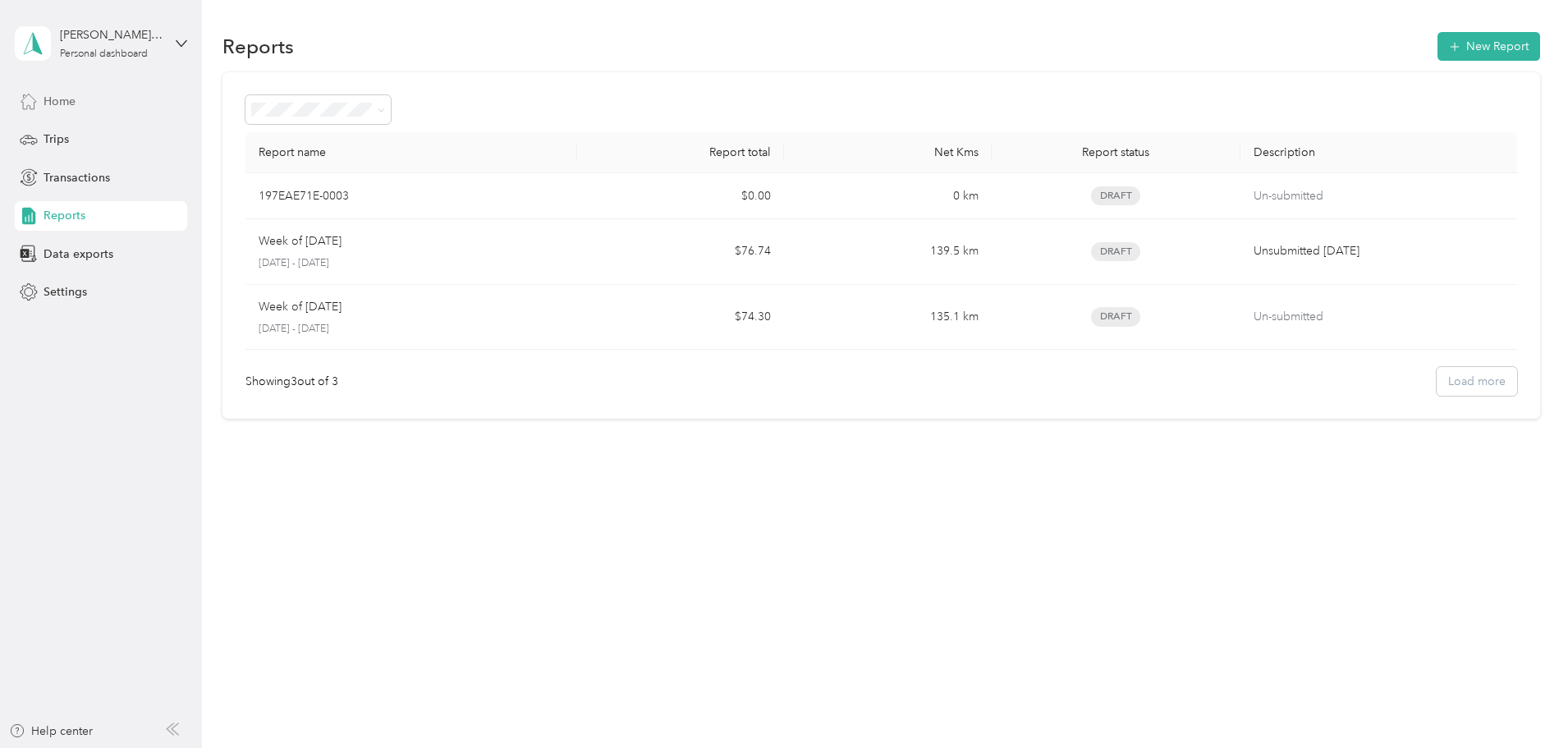
click at [91, 102] on div "Home" at bounding box center [101, 101] width 172 height 30
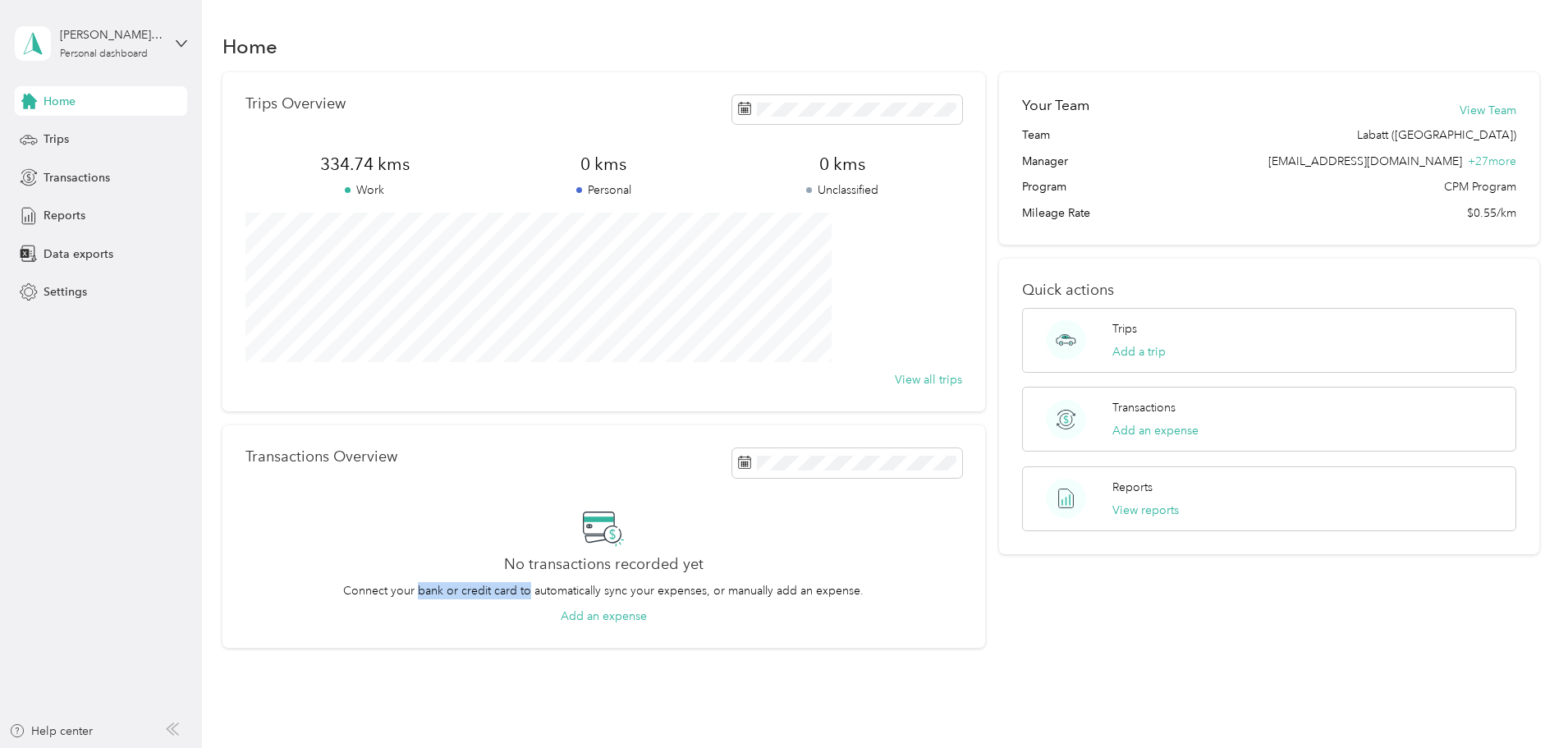
drag, startPoint x: 463, startPoint y: 589, endPoint x: 590, endPoint y: 599, distance: 127.4
click at [581, 599] on p "Connect your bank or credit card to automatically sync your expenses, or manual…" at bounding box center [603, 591] width 520 height 17
drag, startPoint x: 653, startPoint y: 592, endPoint x: 737, endPoint y: 592, distance: 84.0
click at [736, 592] on p "Connect your bank or credit card to automatically sync your expenses, or manual…" at bounding box center [603, 591] width 520 height 17
click at [808, 596] on p "Connect your bank or credit card to automatically sync your expenses, or manual…" at bounding box center [603, 591] width 520 height 17
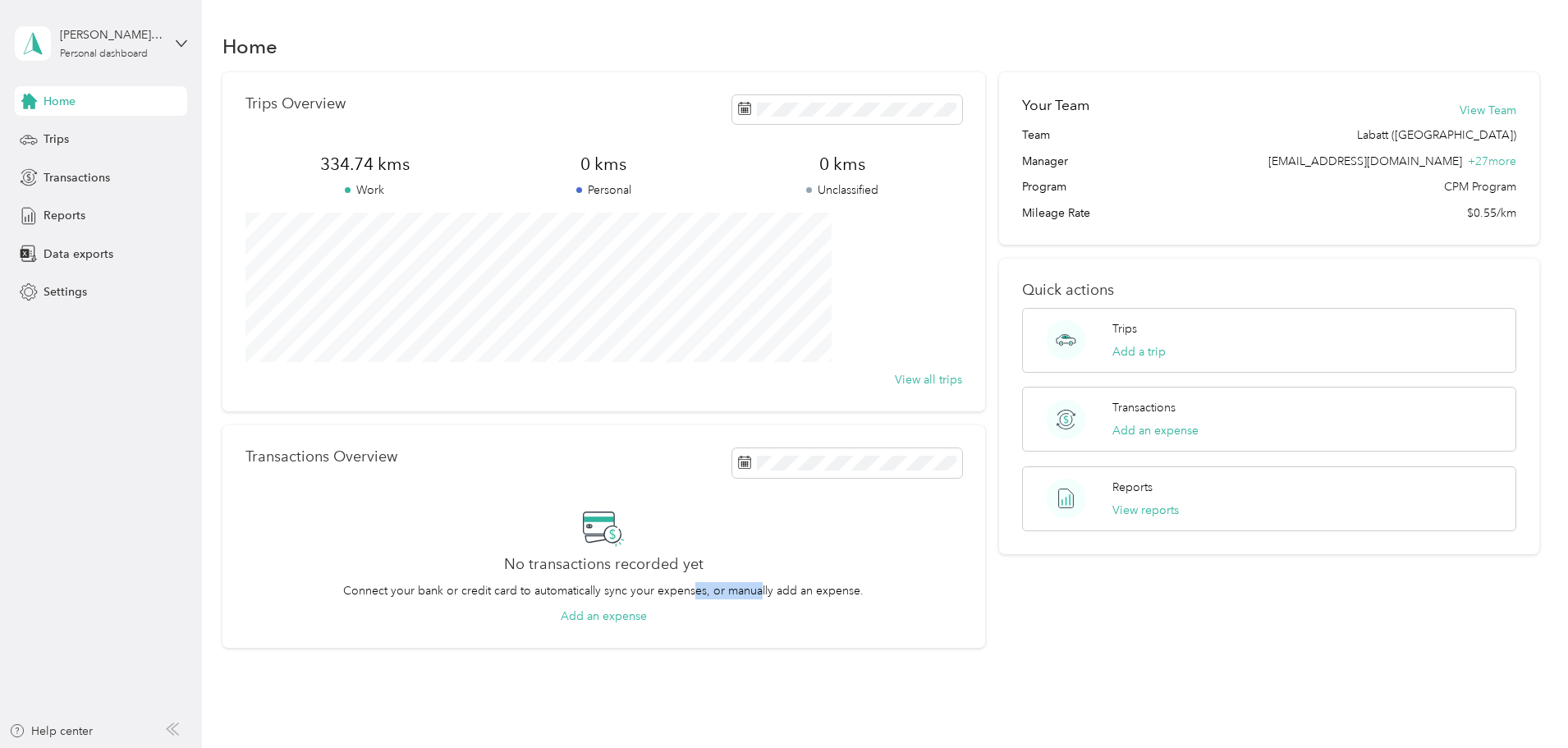
drag, startPoint x: 738, startPoint y: 594, endPoint x: 806, endPoint y: 594, distance: 68.0
click at [806, 594] on p "Connect your bank or credit card to automatically sync your expenses, or manual…" at bounding box center [603, 591] width 520 height 17
click at [864, 599] on p "Connect your bank or credit card to automatically sync your expenses, or manual…" at bounding box center [603, 591] width 520 height 17
click at [859, 593] on p "Connect your bank or credit card to automatically sync your expenses, or manual…" at bounding box center [603, 591] width 520 height 17
